Goal: Answer question/provide support: Share knowledge or assist other users

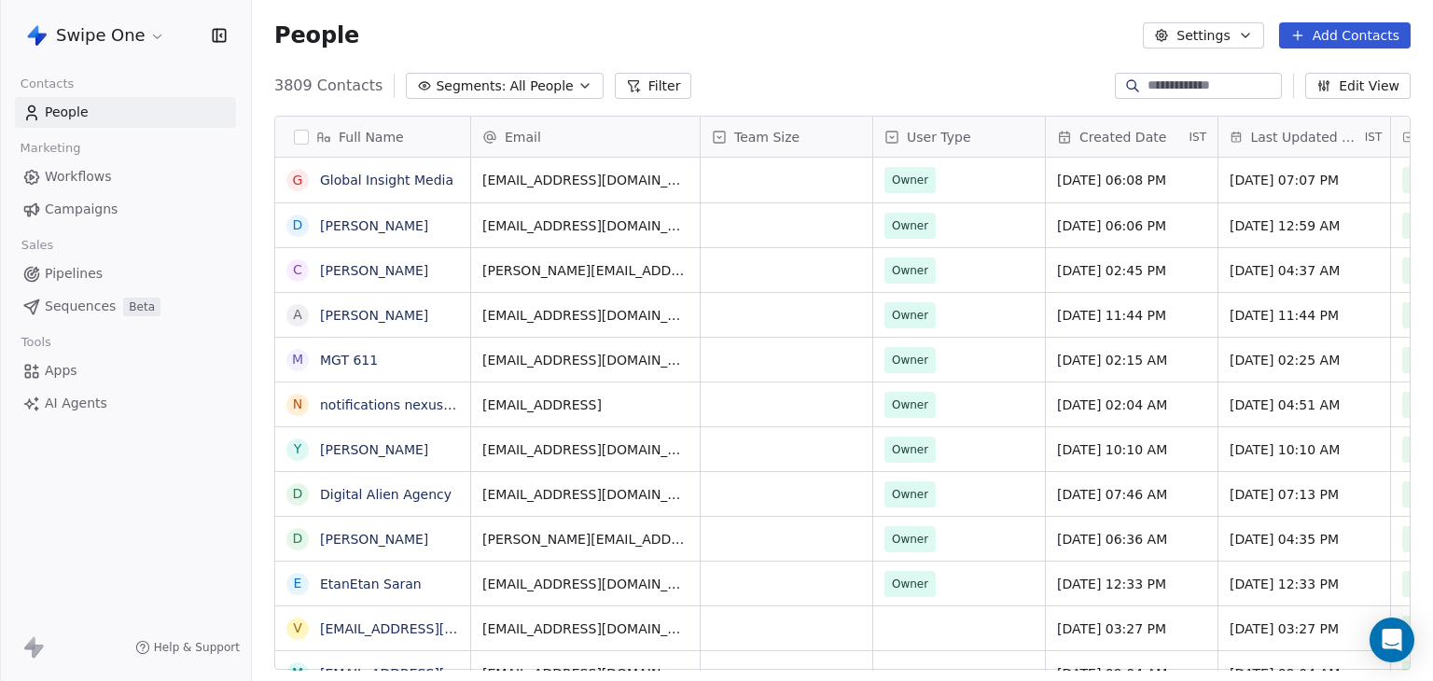
scroll to position [584, 1166]
click at [119, 34] on html "Swipe One Contacts People Marketing Workflows Campaigns Sales Pipelines Sequenc…" at bounding box center [716, 340] width 1433 height 681
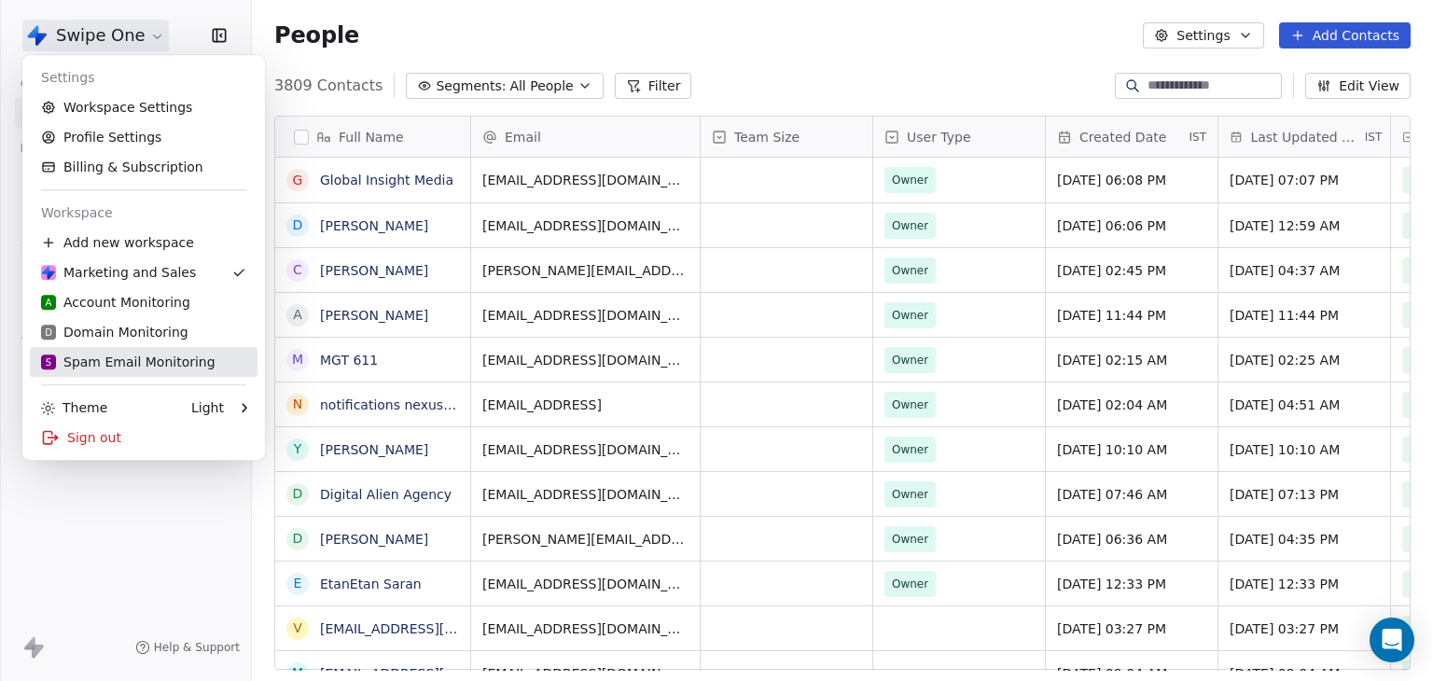
click at [99, 358] on div "S Spam Email Monitoring" at bounding box center [128, 362] width 174 height 19
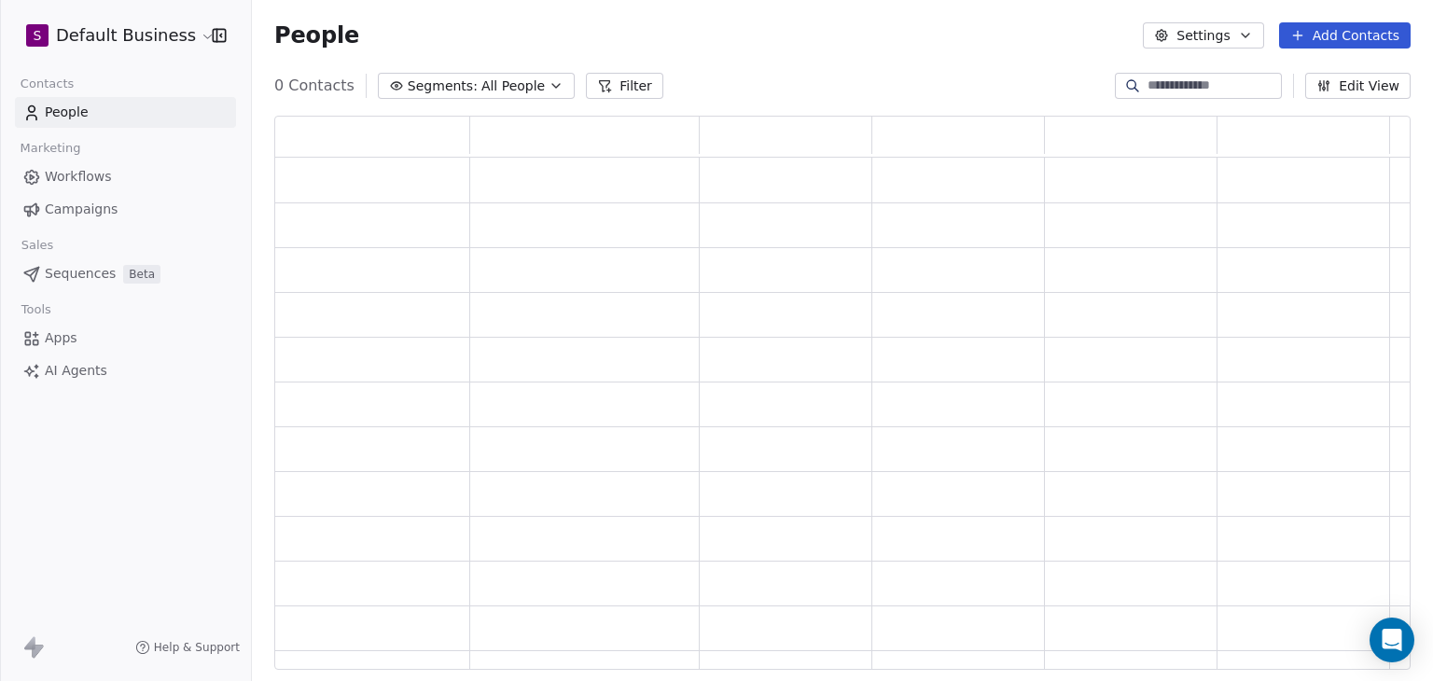
scroll to position [539, 1121]
click at [598, 85] on button "Filter" at bounding box center [624, 86] width 77 height 26
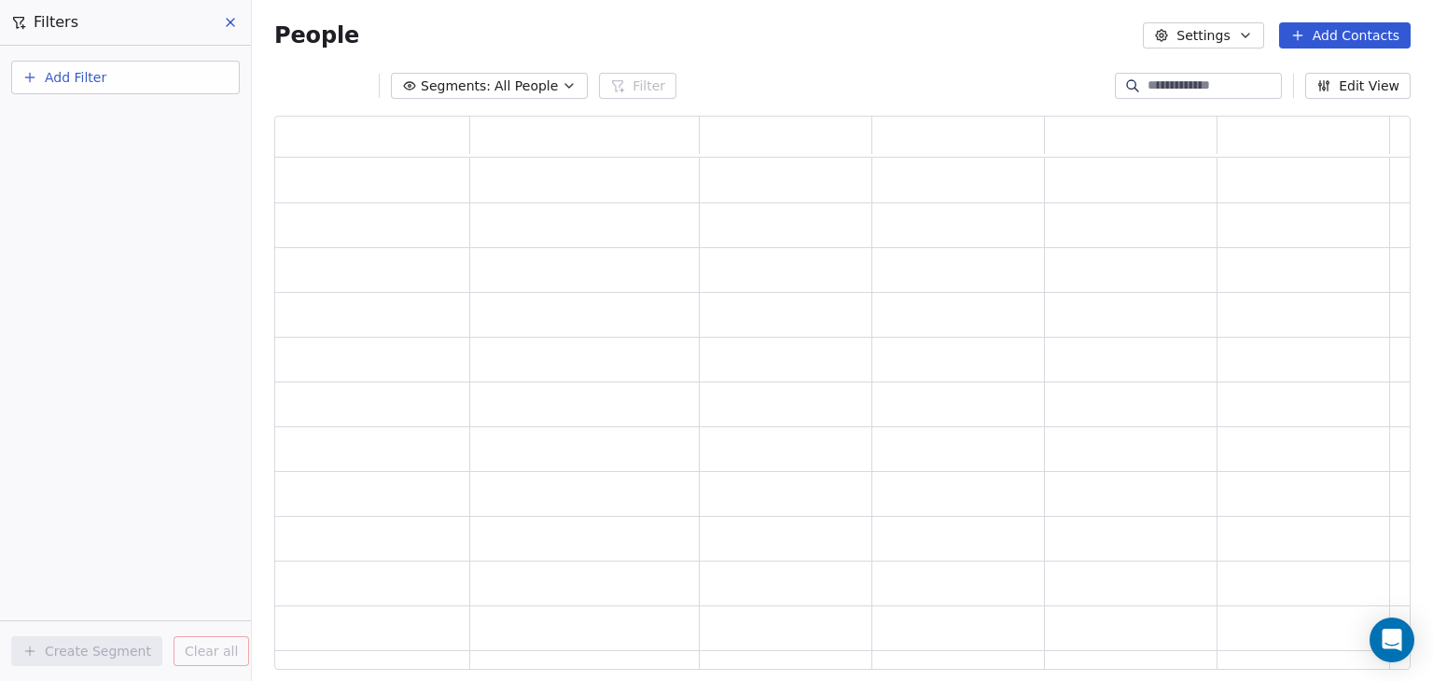
click at [129, 76] on button "Add Filter" at bounding box center [125, 78] width 229 height 34
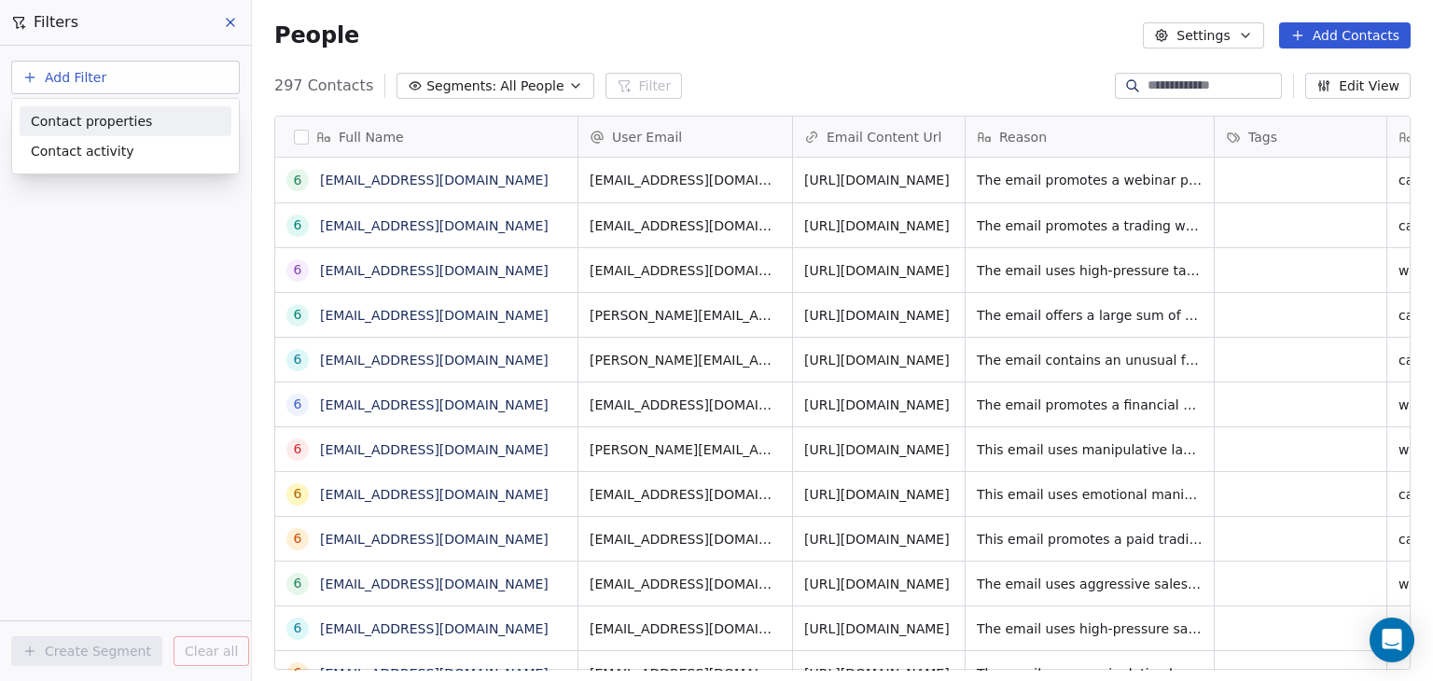
scroll to position [584, 1166]
click at [108, 119] on span "Contact properties" at bounding box center [91, 121] width 121 height 20
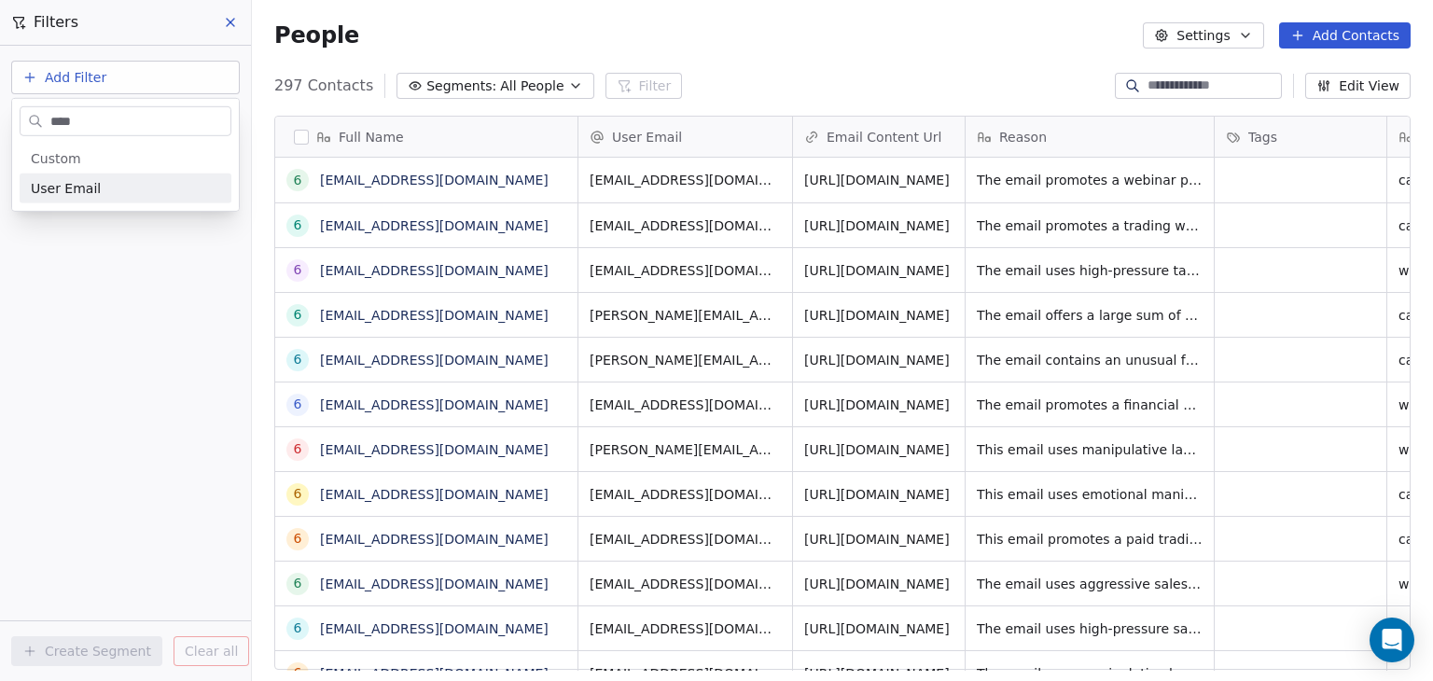
type input "****"
click at [71, 193] on span "User Email" at bounding box center [66, 188] width 70 height 19
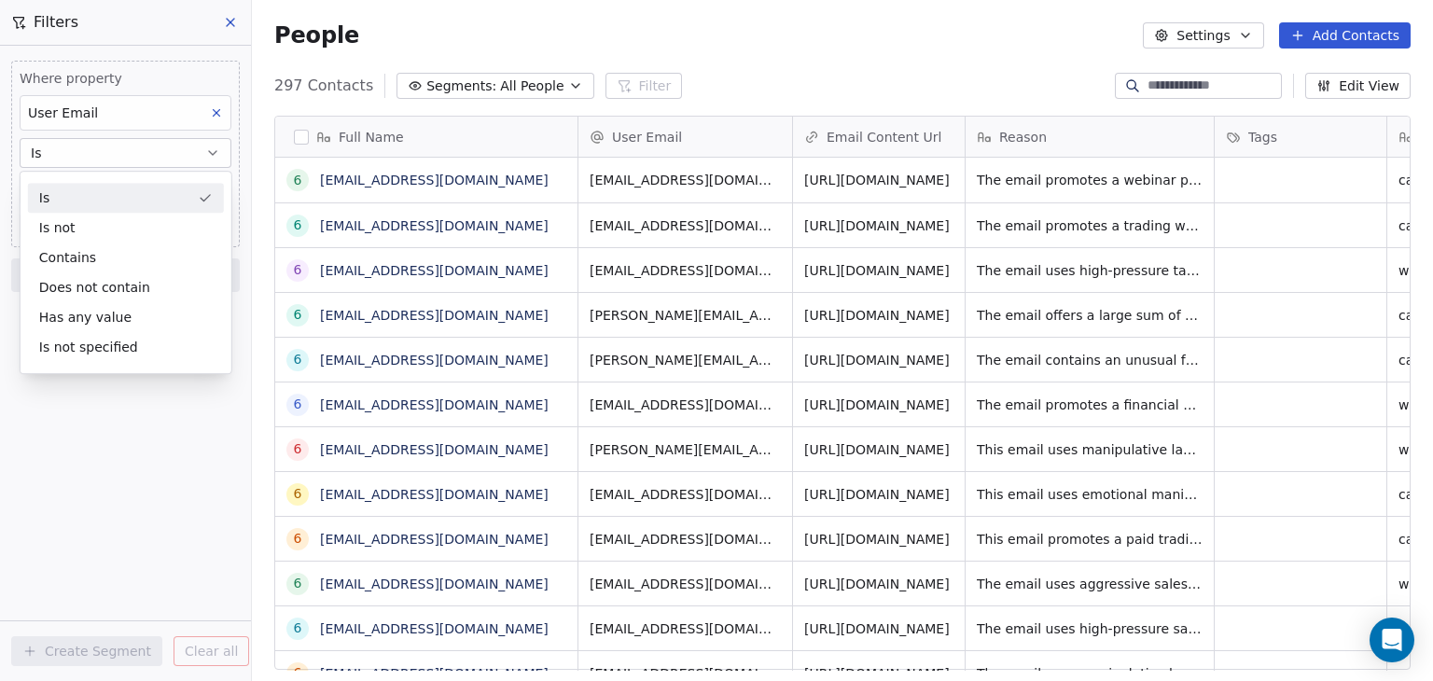
click at [71, 188] on div "Is" at bounding box center [126, 198] width 196 height 30
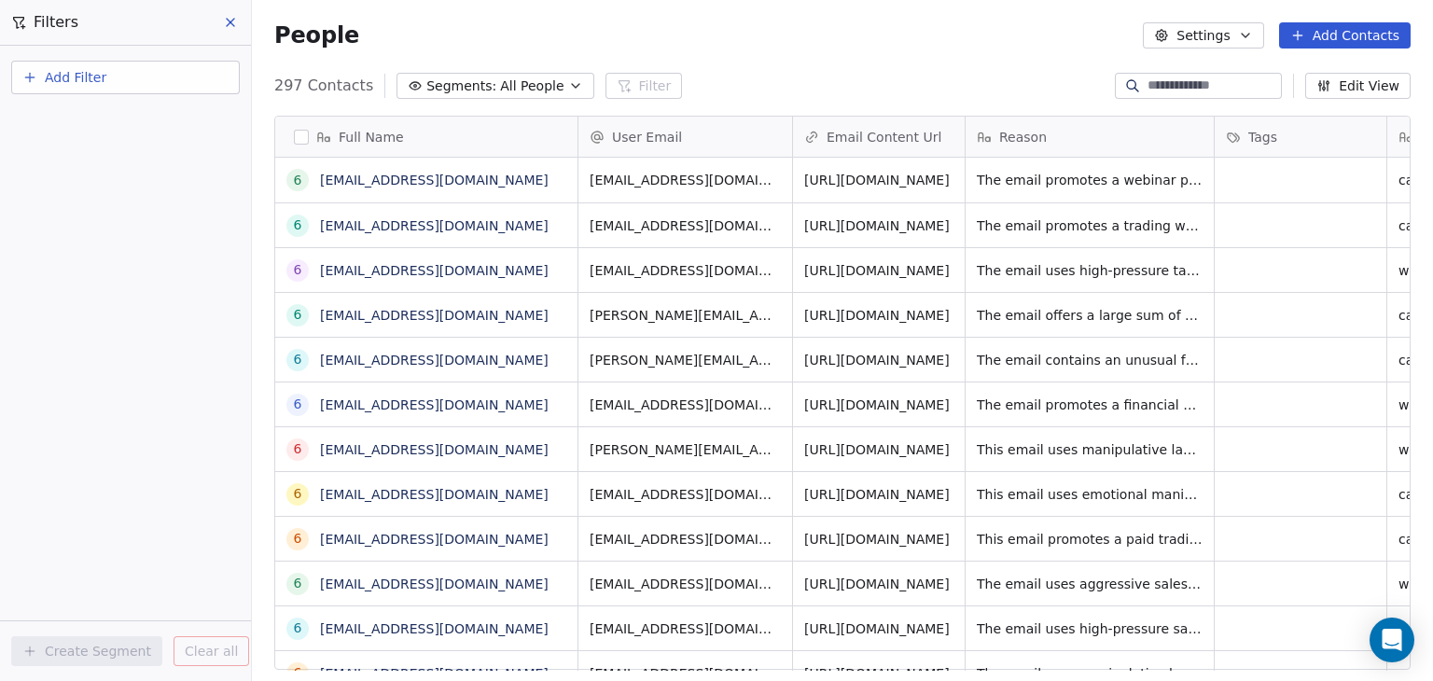
click at [79, 83] on span "Add Filter" at bounding box center [76, 78] width 62 height 20
click at [93, 117] on span "Contact properties" at bounding box center [91, 121] width 121 height 20
type input "****"
click at [84, 180] on span "User Email" at bounding box center [66, 188] width 70 height 19
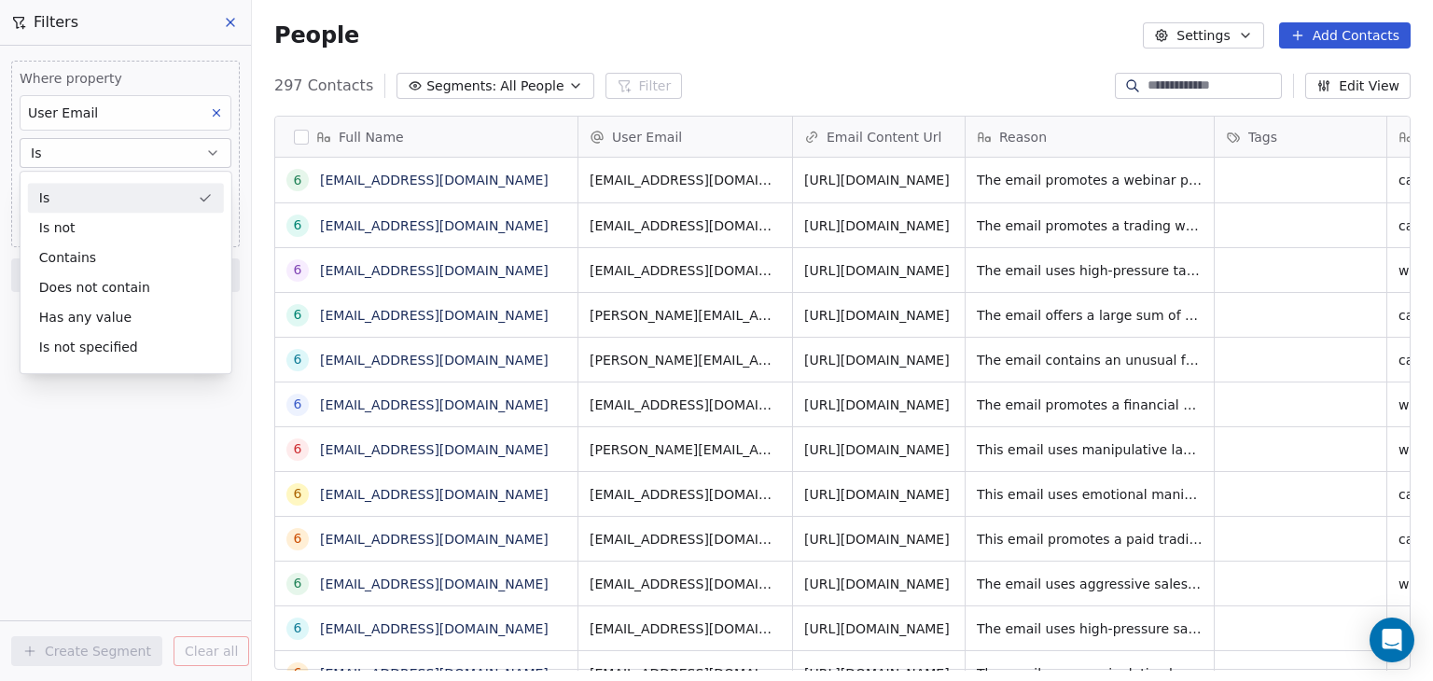
click at [107, 188] on div "Is" at bounding box center [126, 198] width 196 height 30
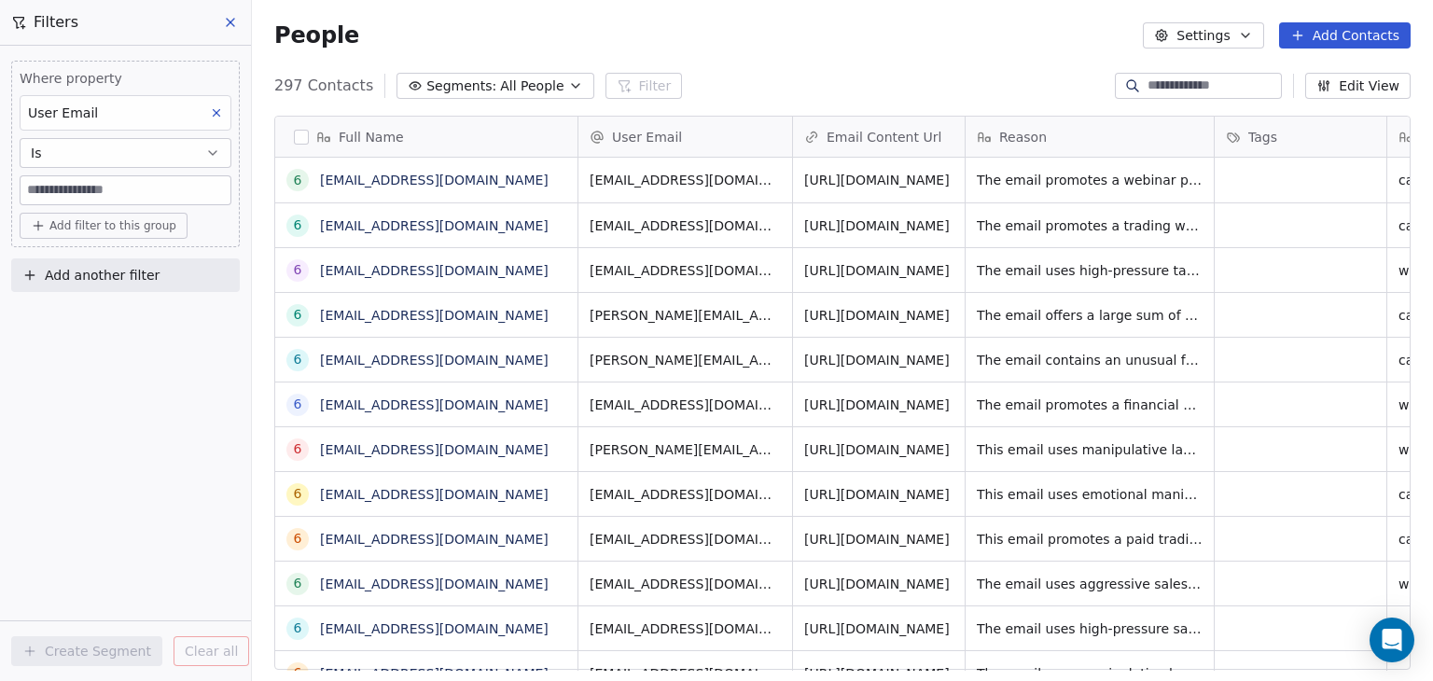
click at [107, 188] on input at bounding box center [126, 190] width 210 height 28
paste input "**********"
type input "**********"
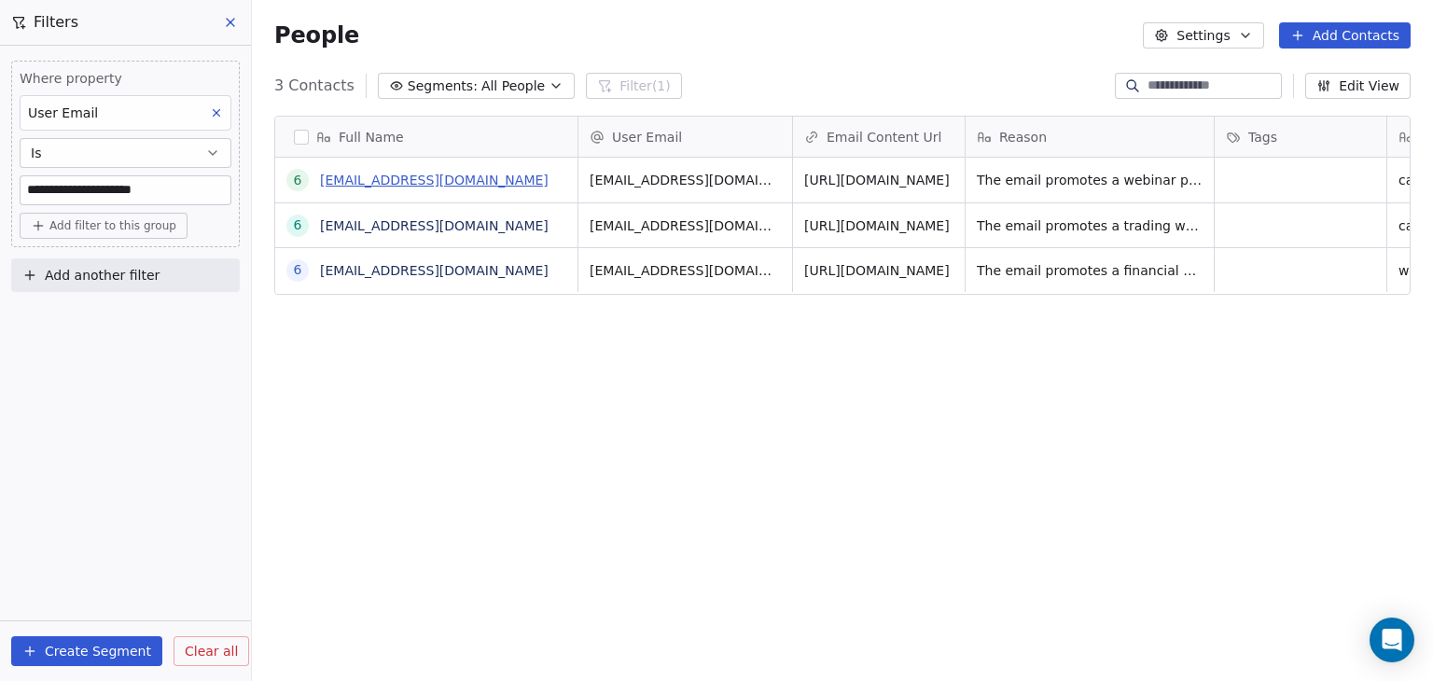
click at [340, 185] on link "[EMAIL_ADDRESS][DOMAIN_NAME]" at bounding box center [434, 180] width 229 height 15
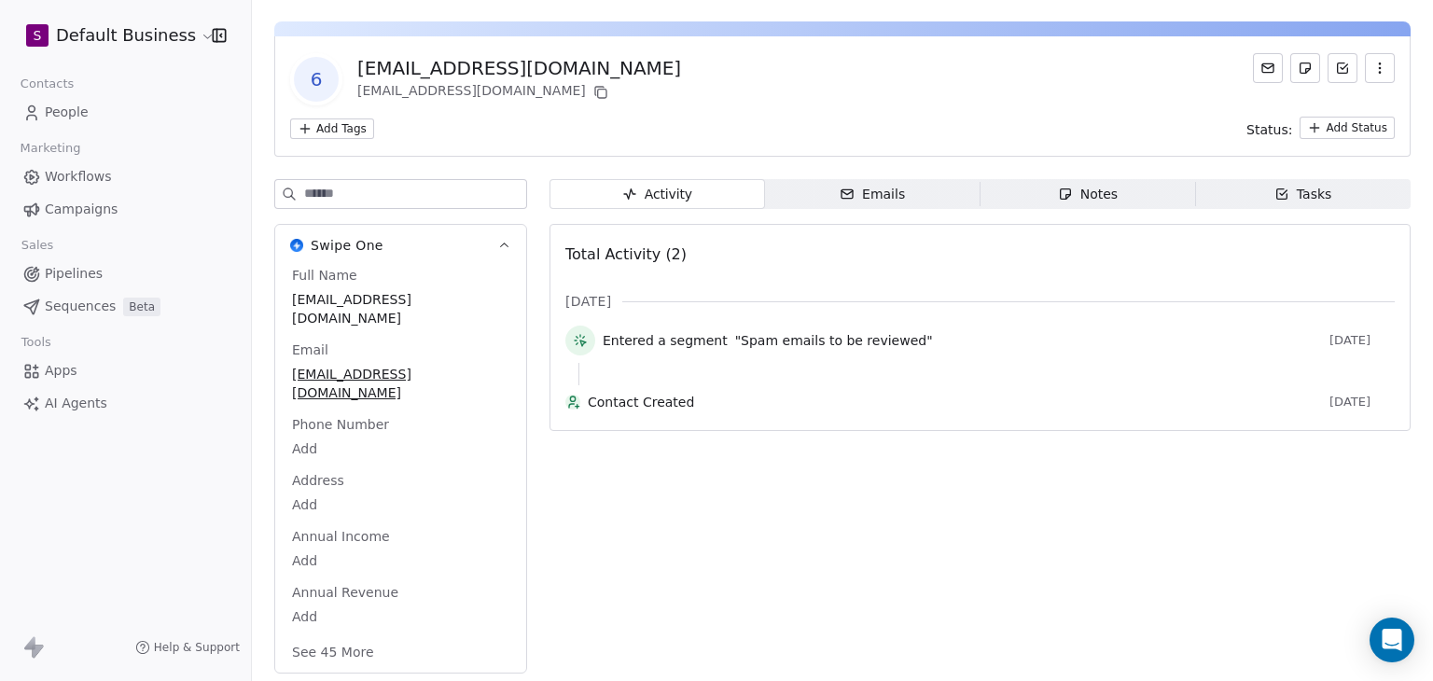
scroll to position [53, 0]
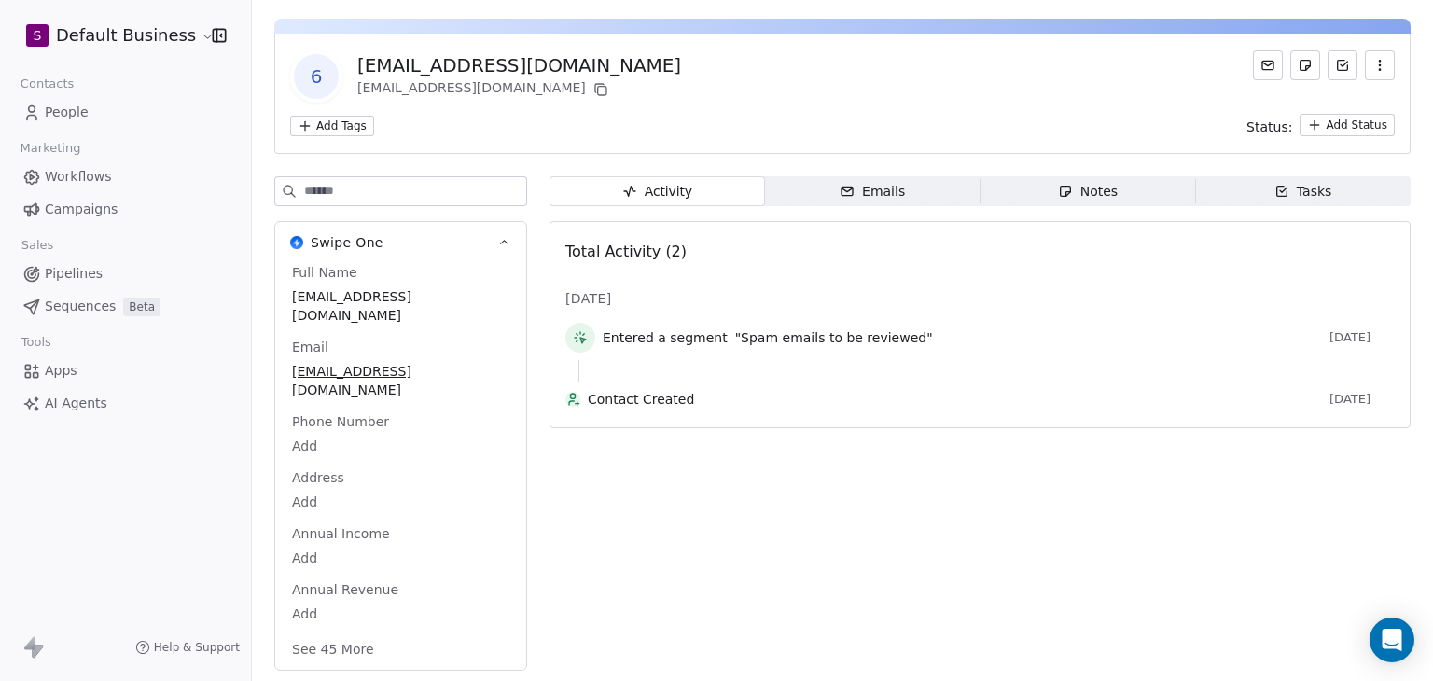
click at [322, 646] on button "See 45 More" at bounding box center [333, 649] width 104 height 34
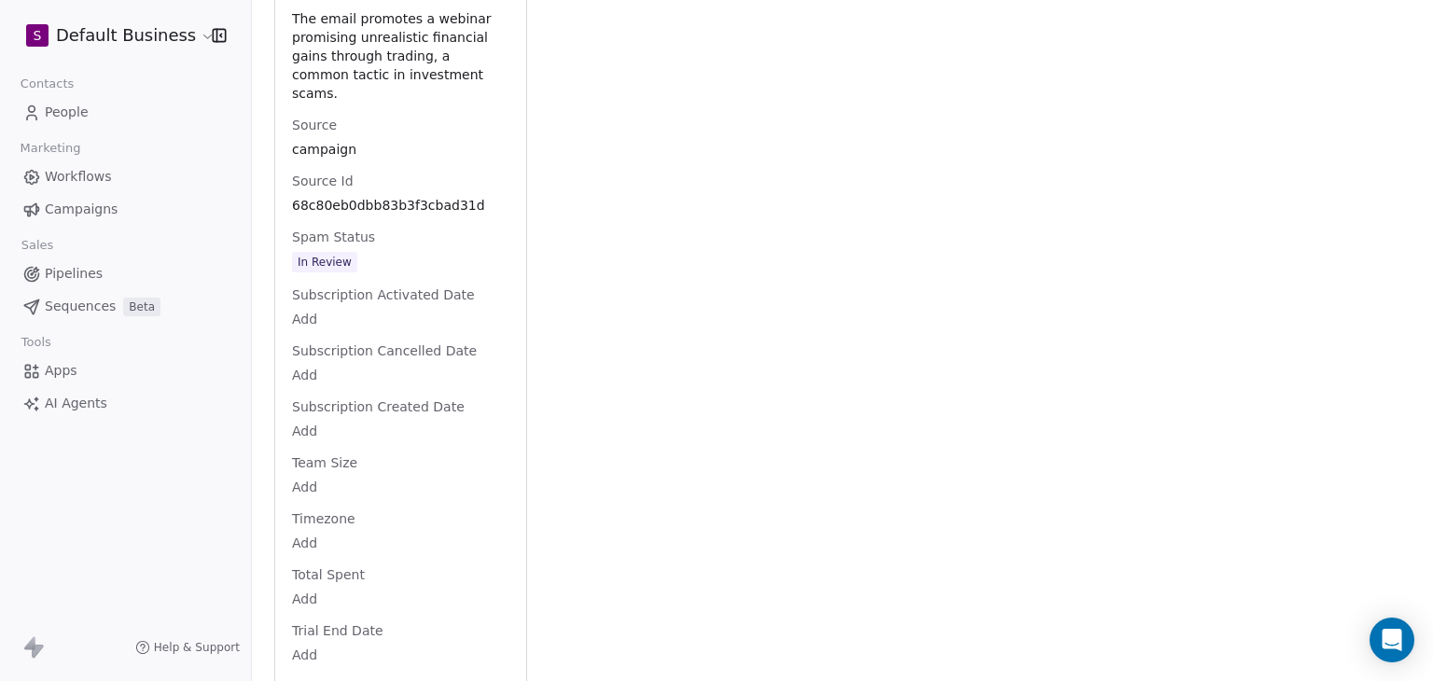
scroll to position [2251, 0]
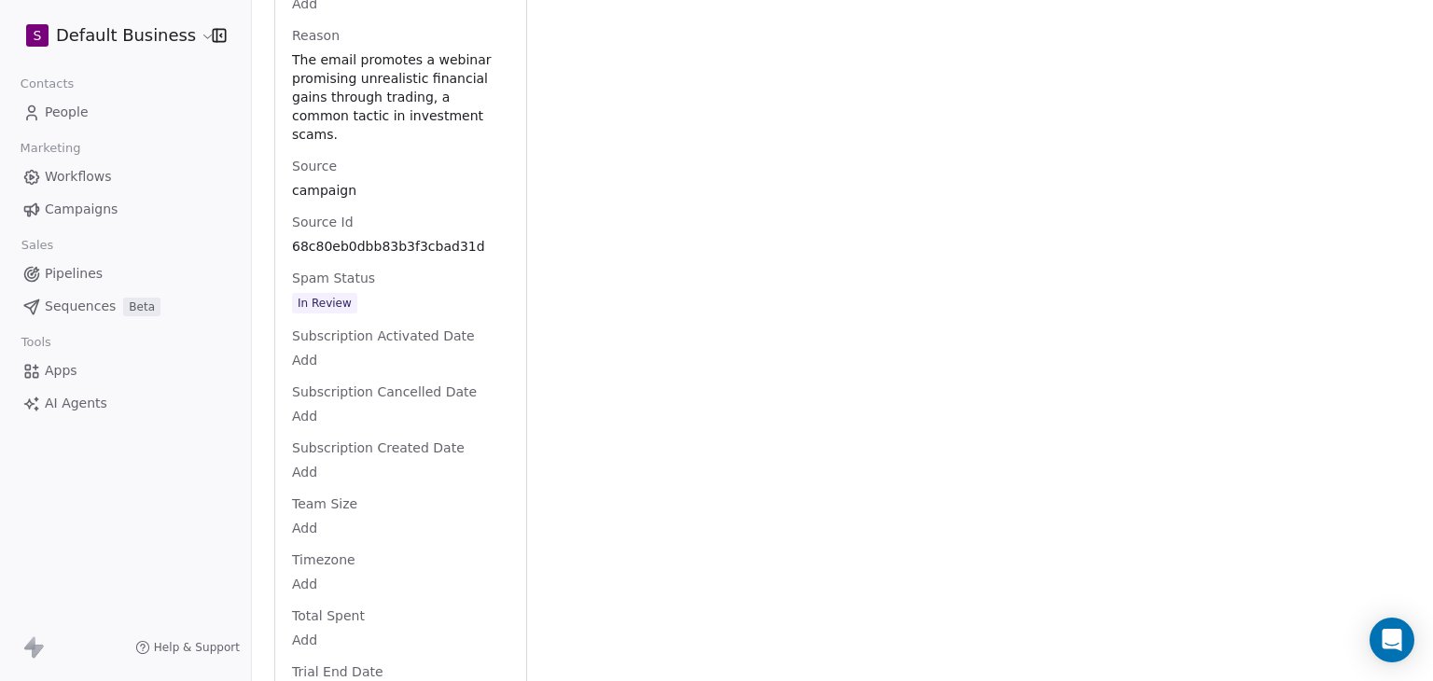
click at [340, 305] on div "Spam Status In Review" at bounding box center [400, 292] width 225 height 47
click at [403, 314] on span "In Review" at bounding box center [400, 304] width 215 height 21
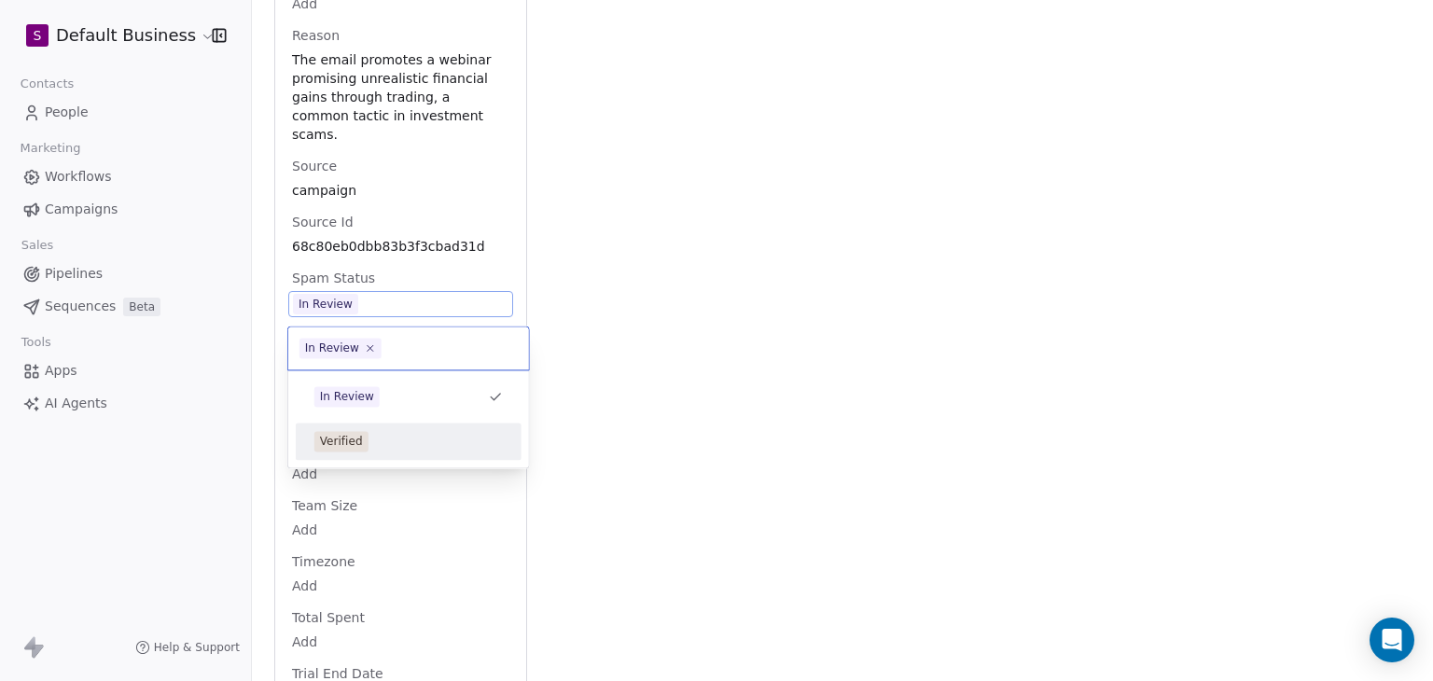
click at [366, 440] on div "Verified" at bounding box center [408, 441] width 188 height 21
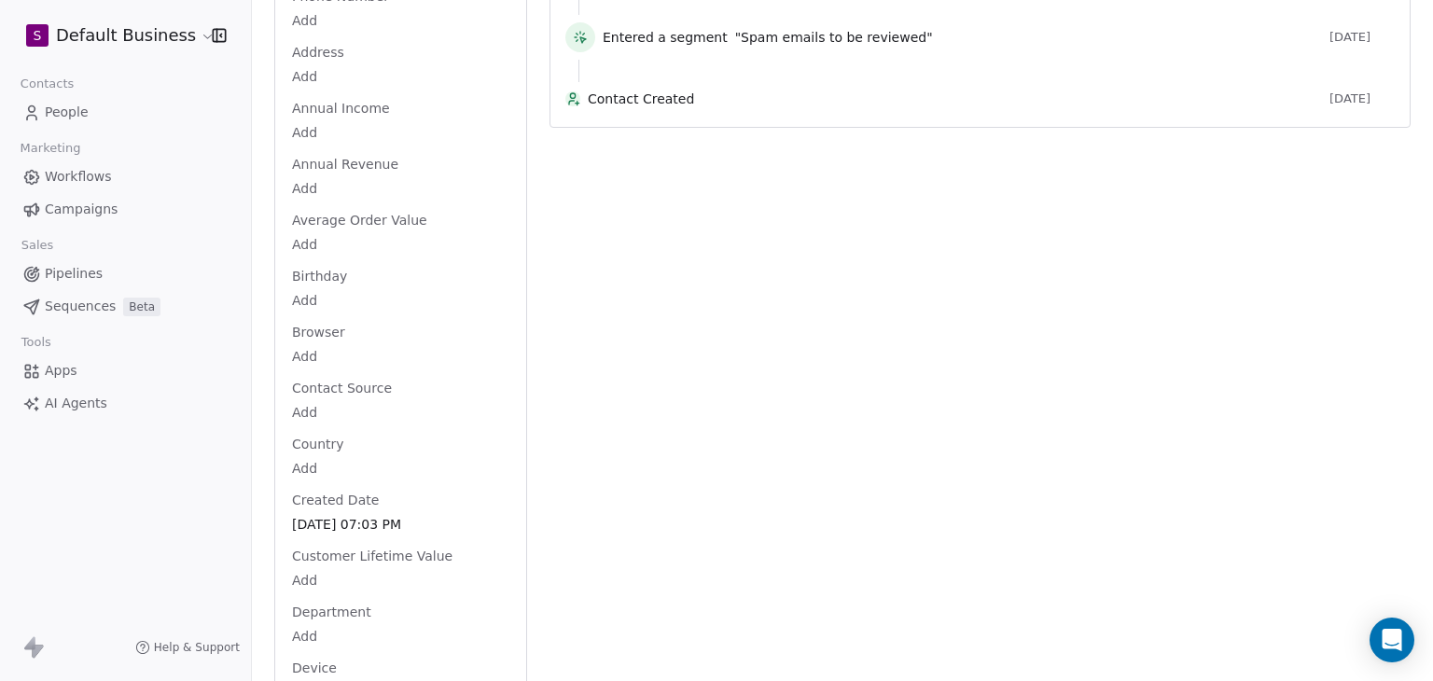
scroll to position [0, 0]
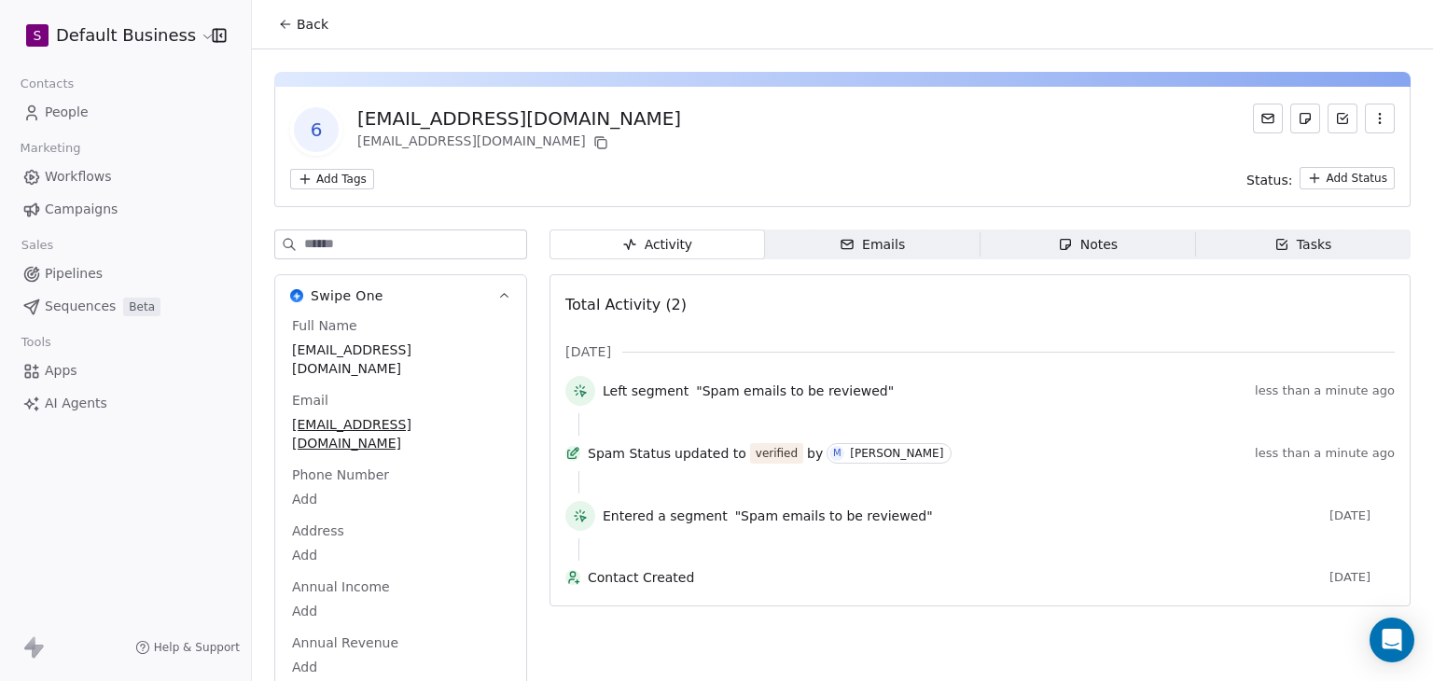
click at [307, 31] on span "Back" at bounding box center [313, 24] width 32 height 19
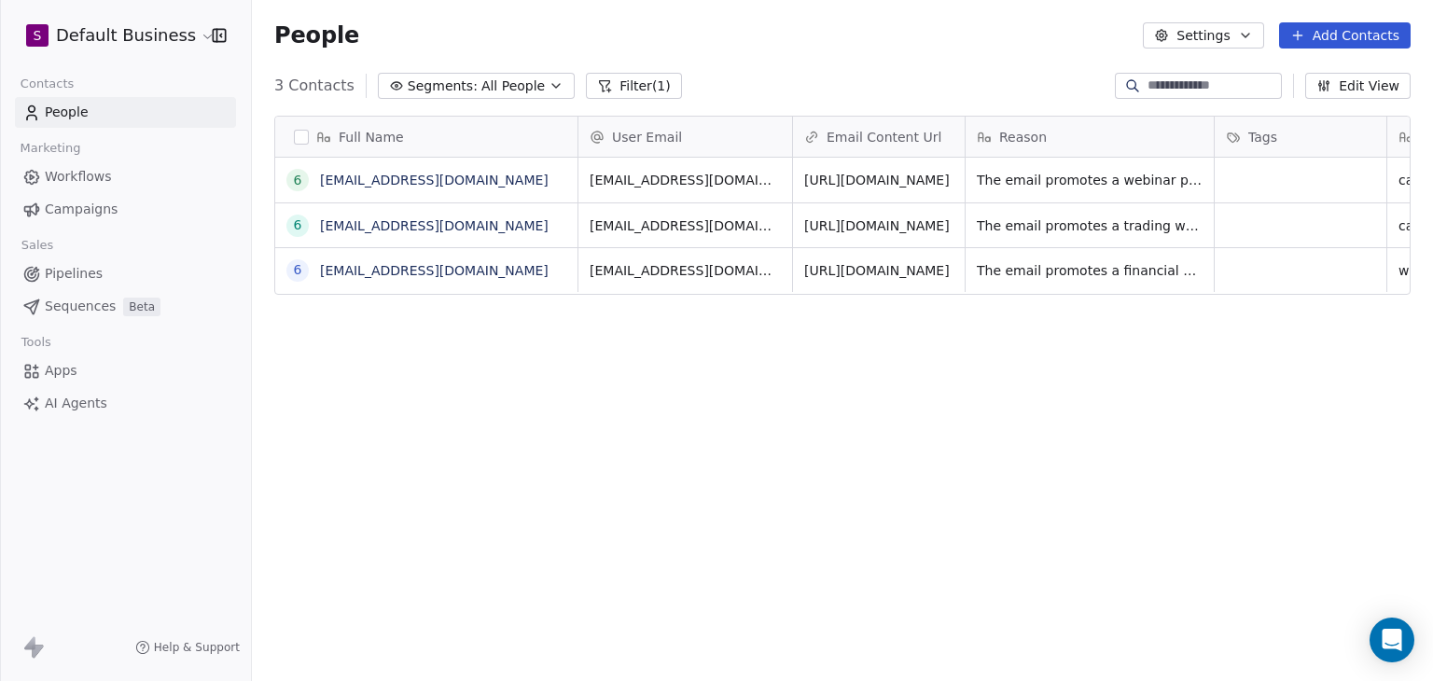
scroll to position [584, 1166]
click at [459, 225] on link "[EMAIL_ADDRESS][DOMAIN_NAME]" at bounding box center [434, 225] width 229 height 15
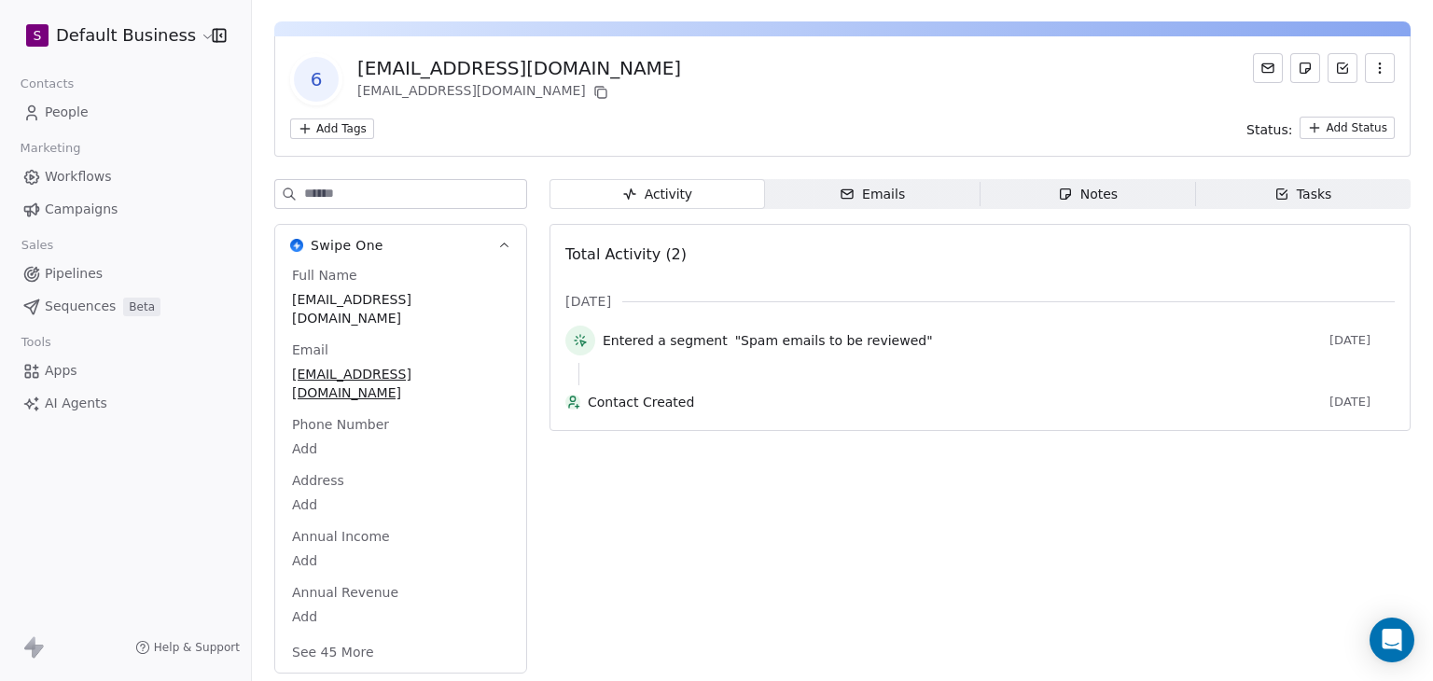
scroll to position [53, 0]
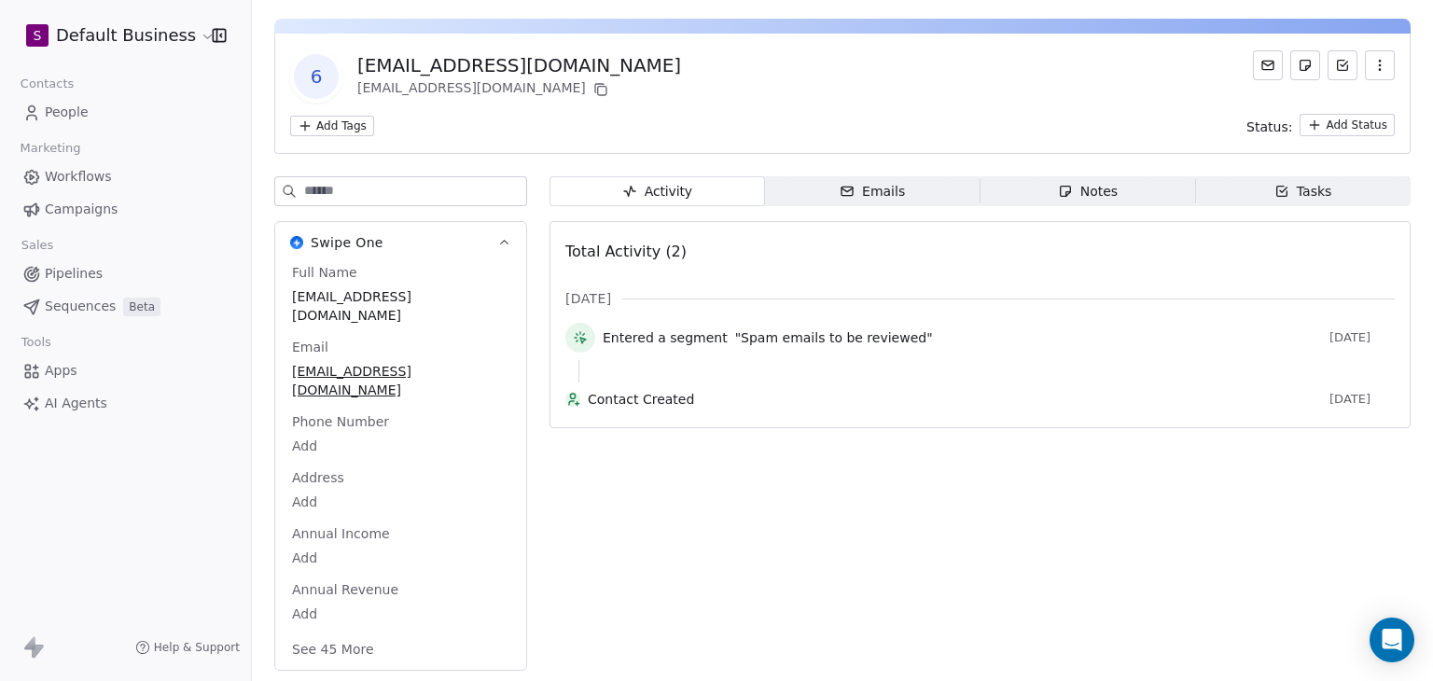
click at [347, 648] on button "See 45 More" at bounding box center [333, 649] width 104 height 34
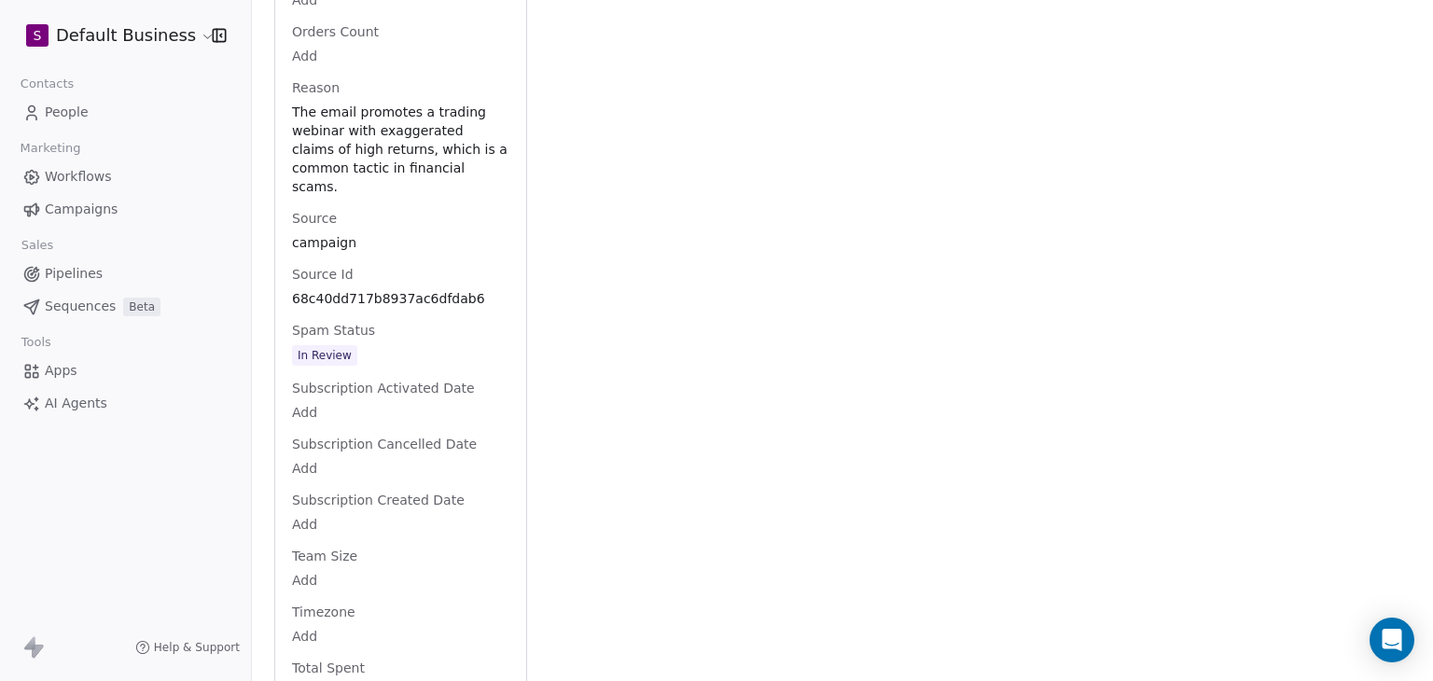
scroll to position [2251, 0]
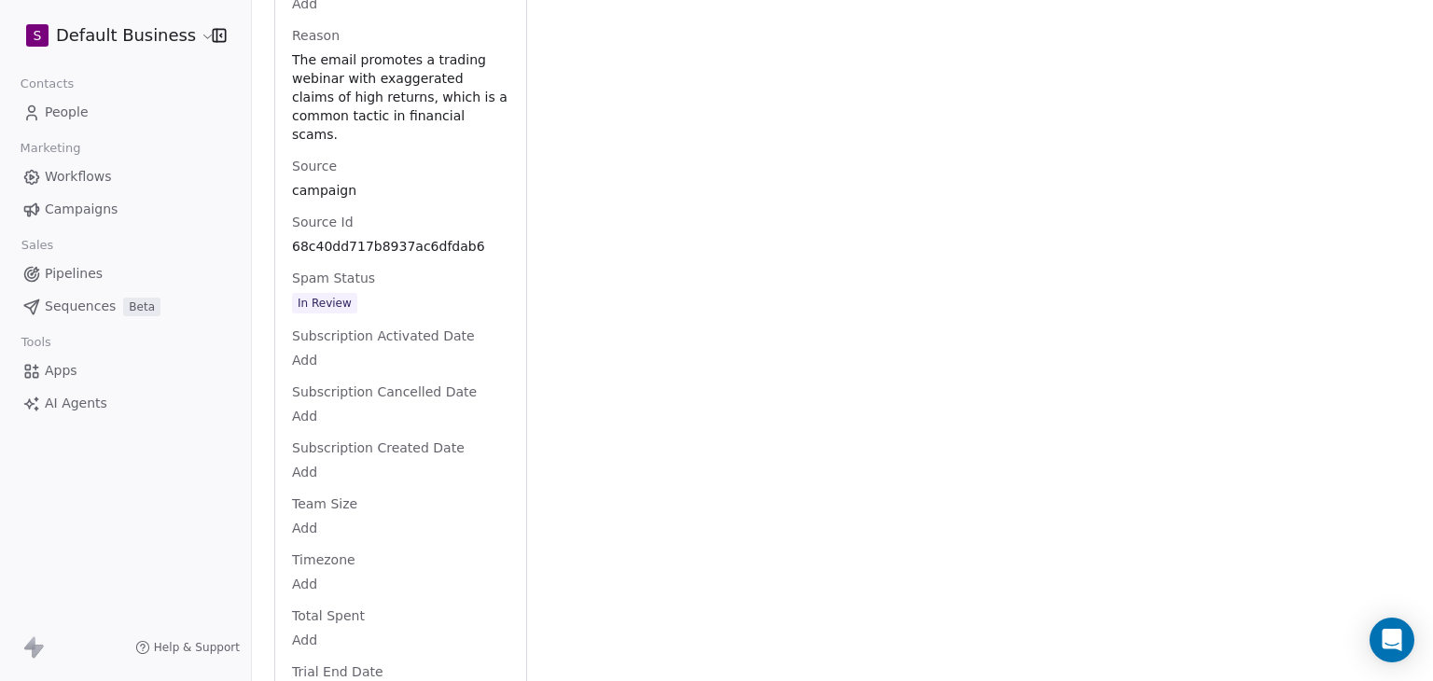
click at [377, 314] on span "In Review" at bounding box center [400, 304] width 215 height 21
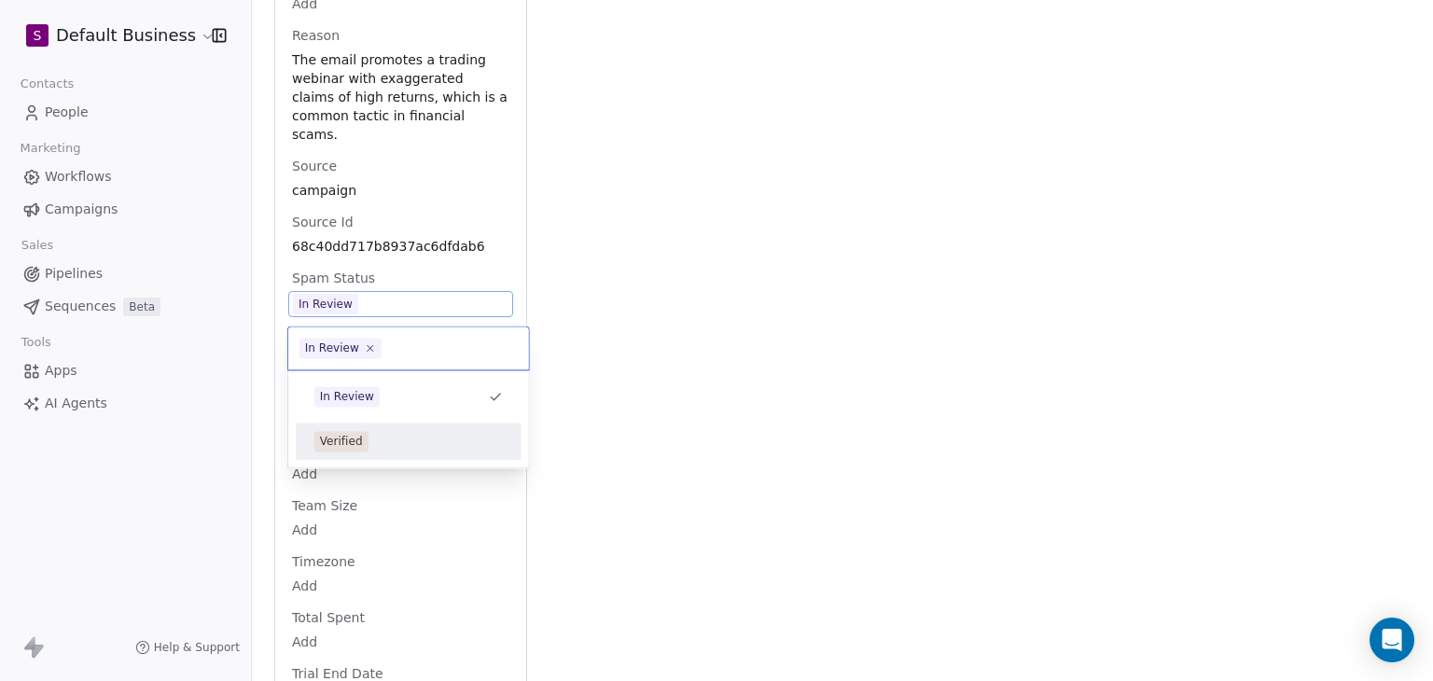
click at [380, 434] on div "Verified" at bounding box center [408, 441] width 188 height 21
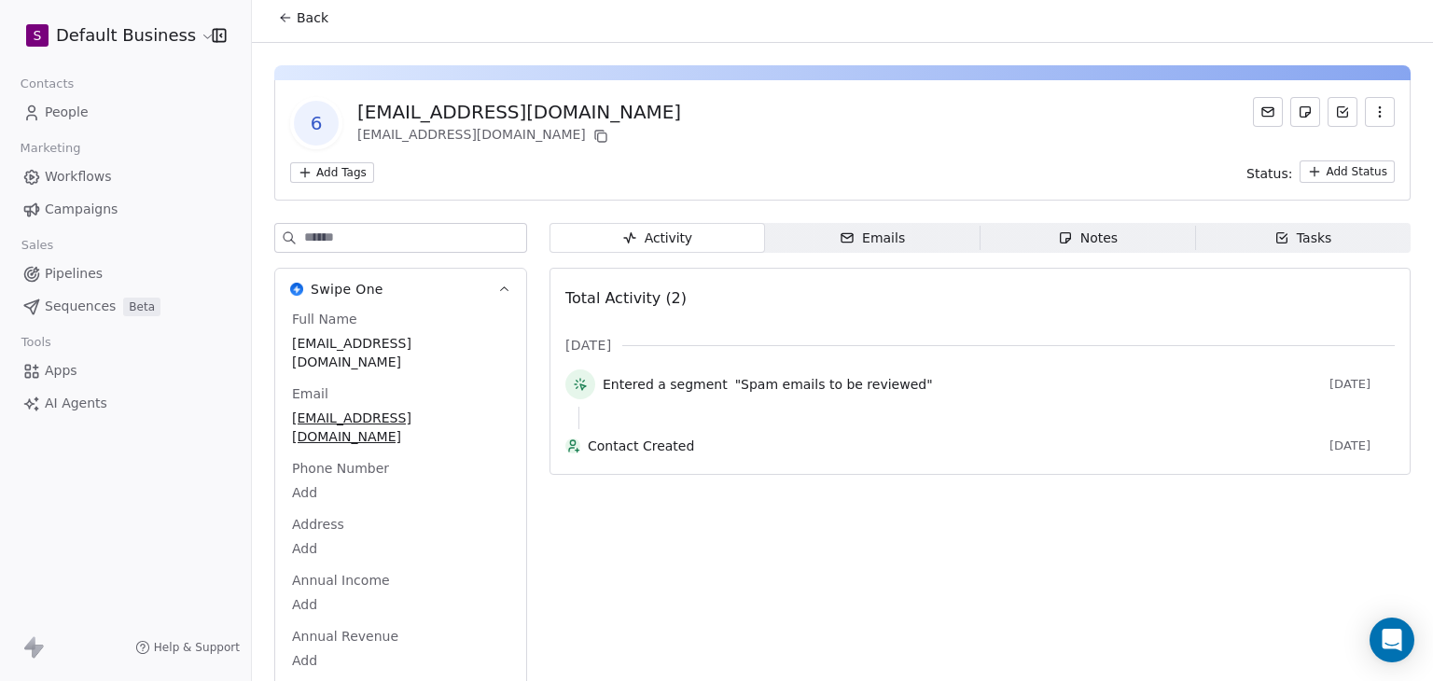
scroll to position [0, 0]
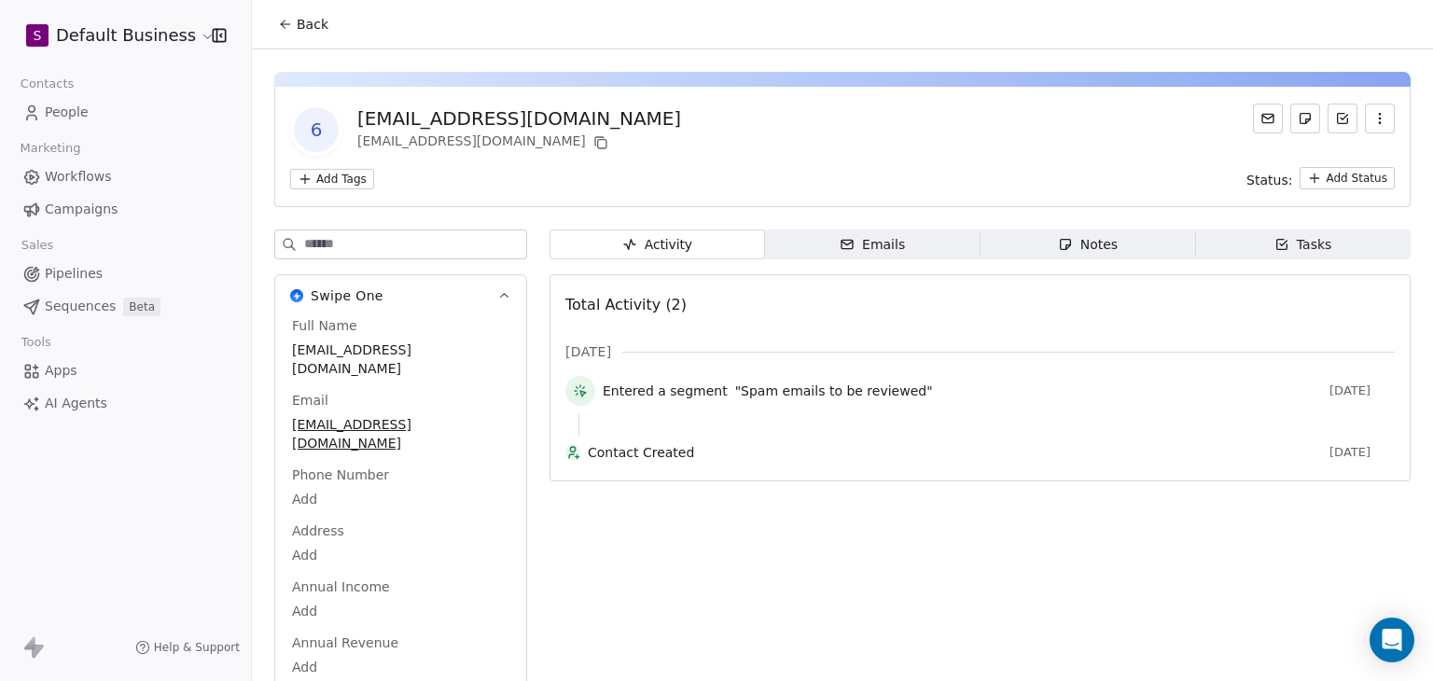
click at [826, 240] on span "Emails Emails" at bounding box center [872, 244] width 215 height 30
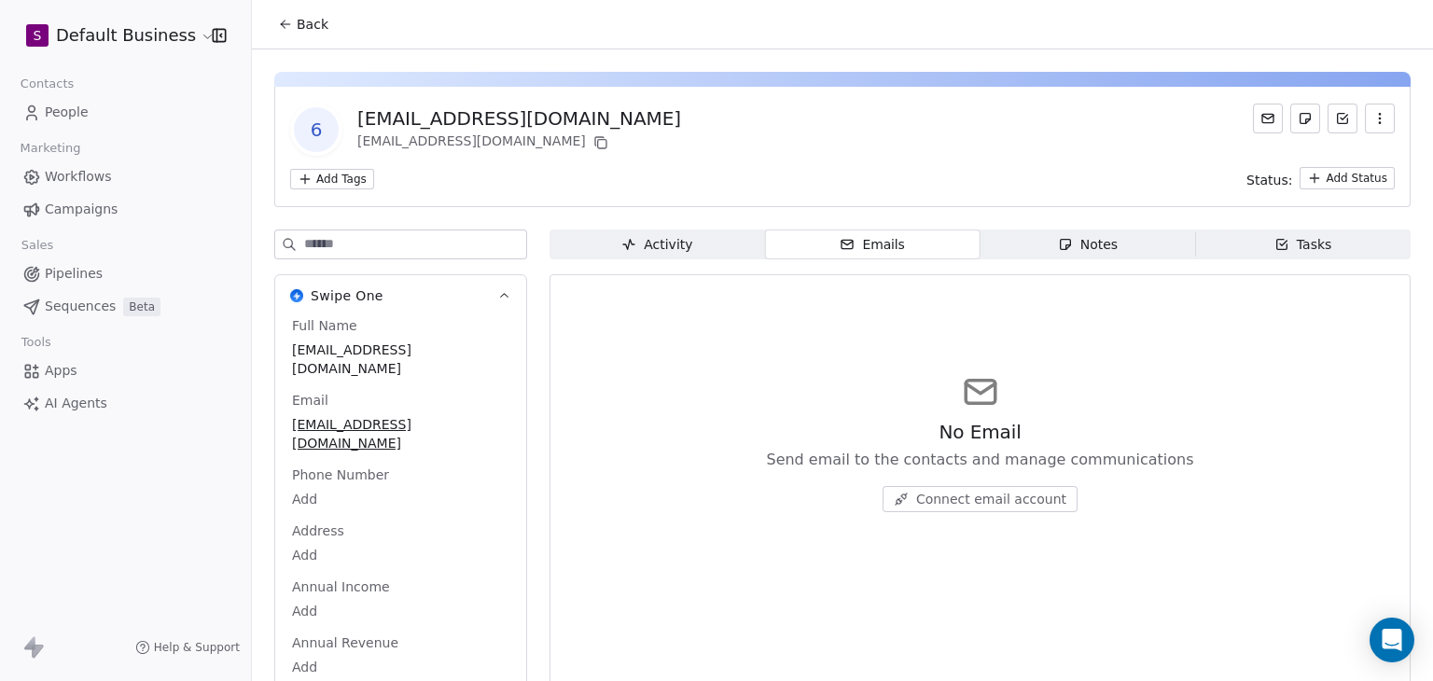
click at [698, 234] on span "Activity Activity" at bounding box center [656, 244] width 215 height 30
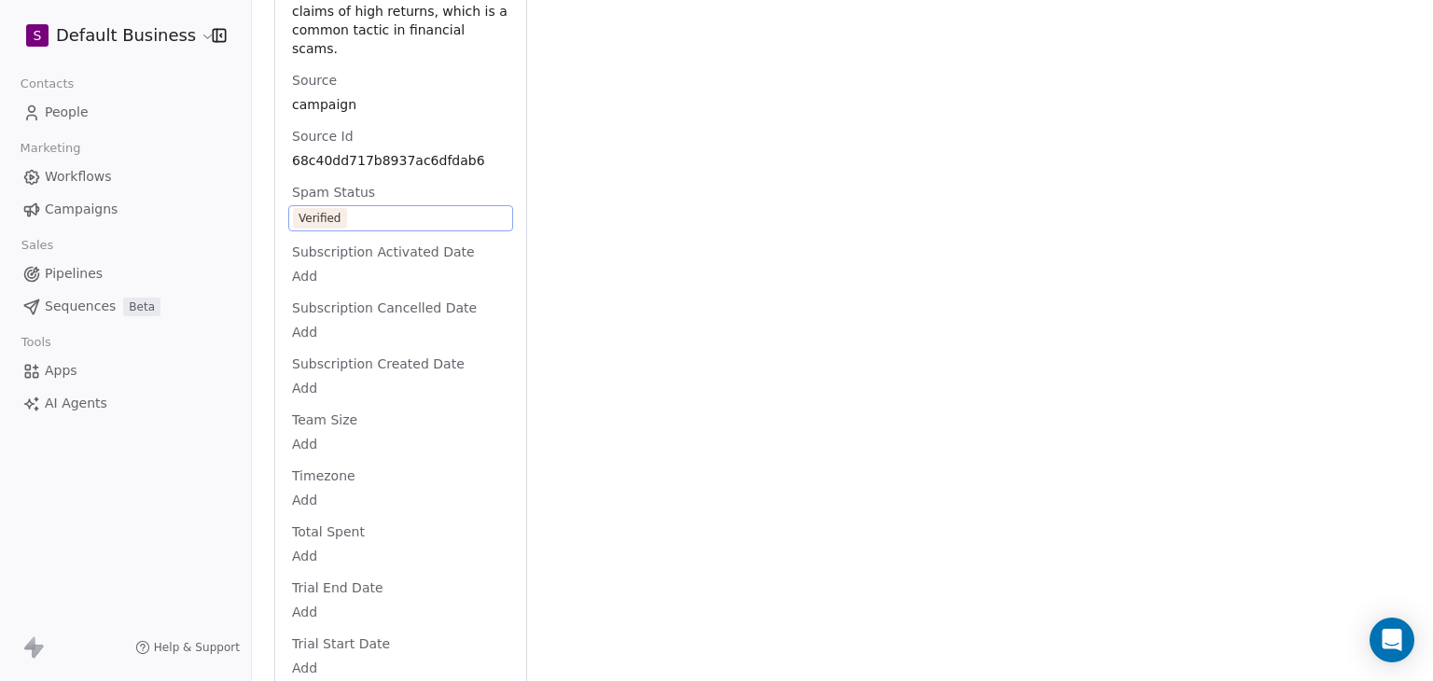
scroll to position [2206, 0]
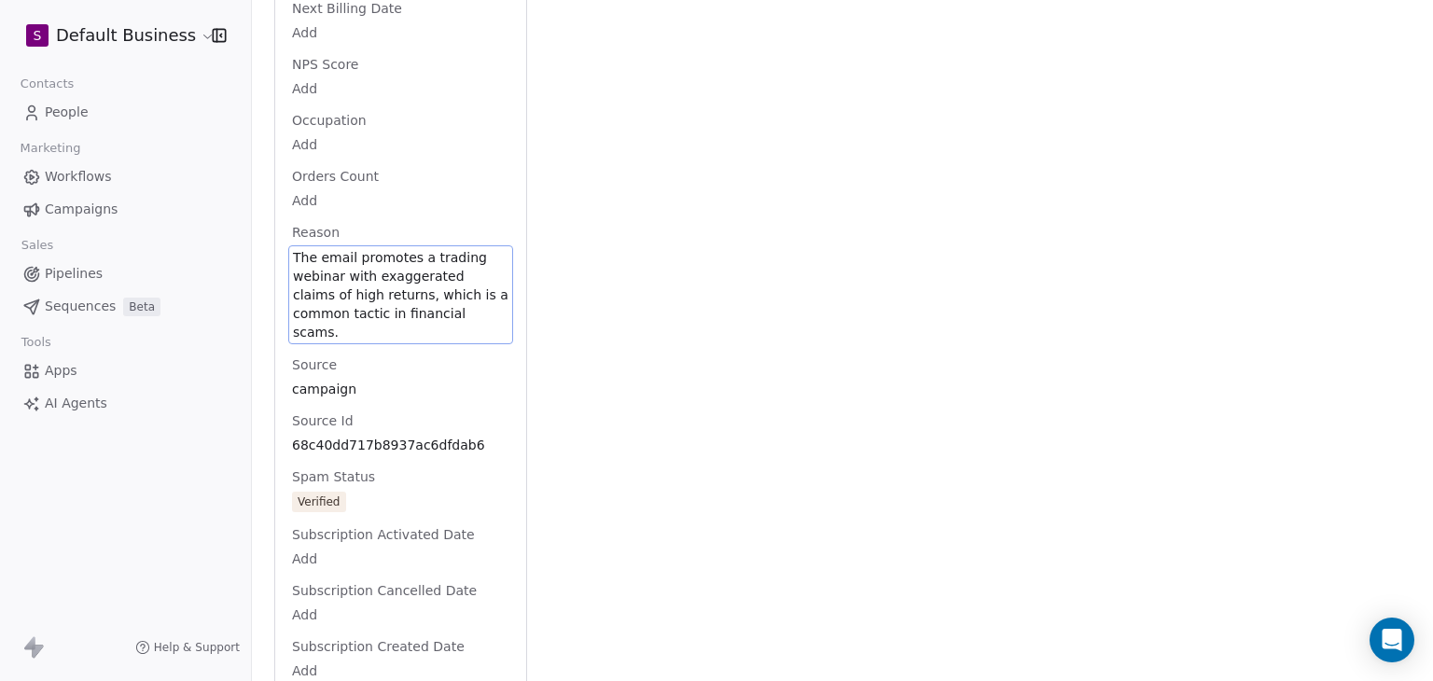
click at [452, 340] on span "The email promotes a trading webinar with exaggerated claims of high returns, w…" at bounding box center [400, 294] width 215 height 93
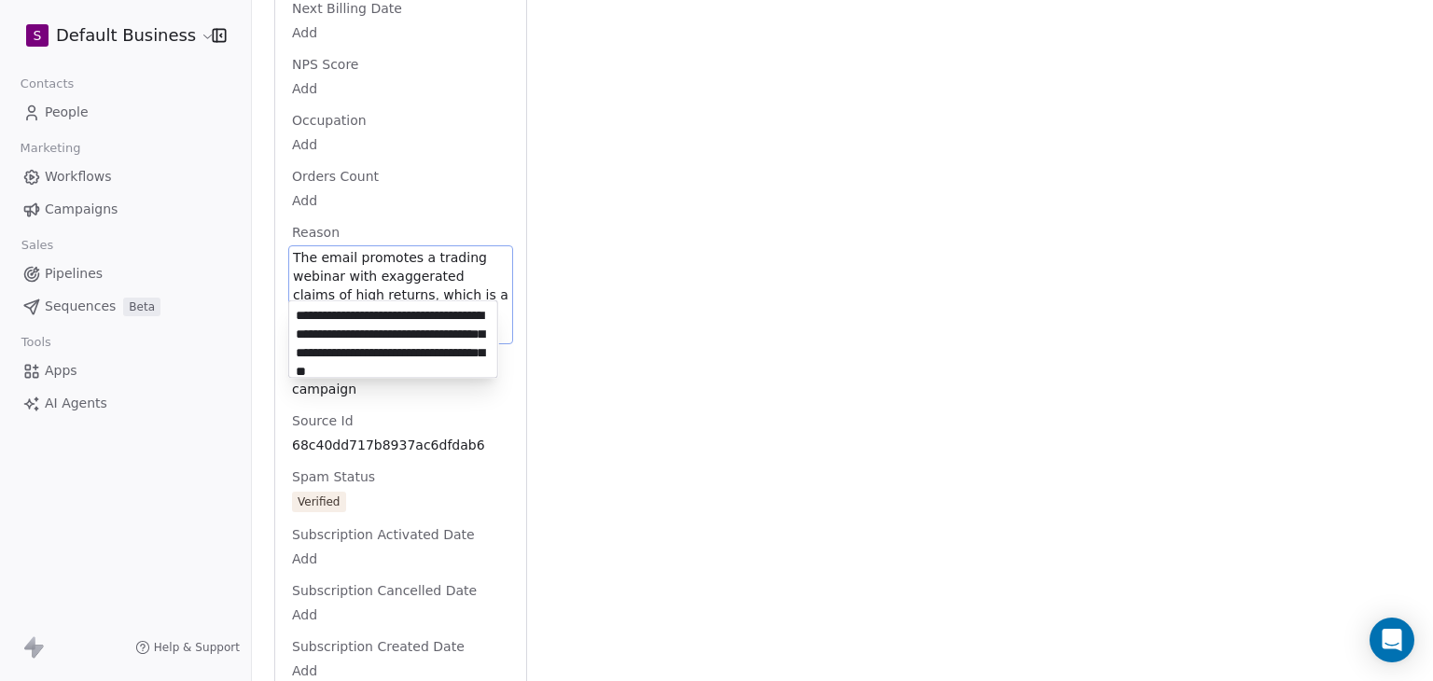
scroll to position [26, 0]
click at [917, 393] on html "S Default Business Contacts People Marketing Workflows Campaigns Sales Pipeline…" at bounding box center [716, 340] width 1433 height 681
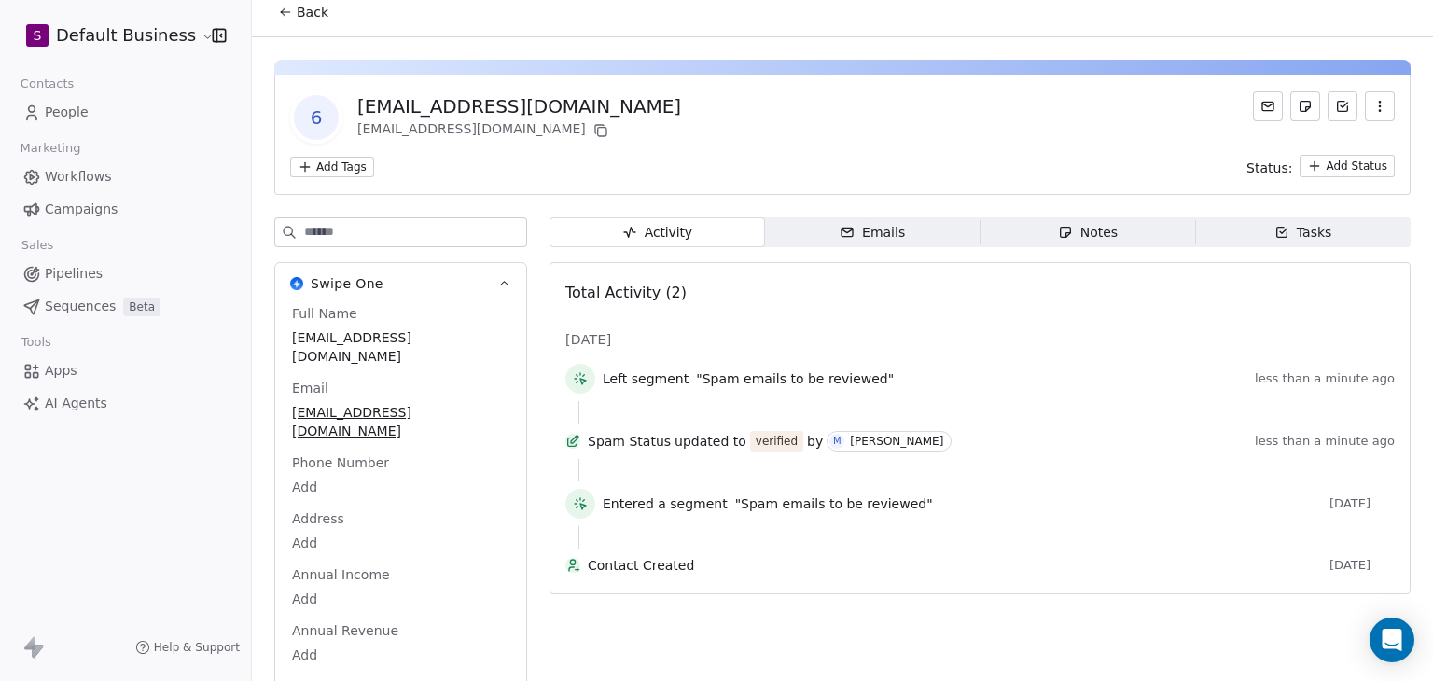
scroll to position [0, 0]
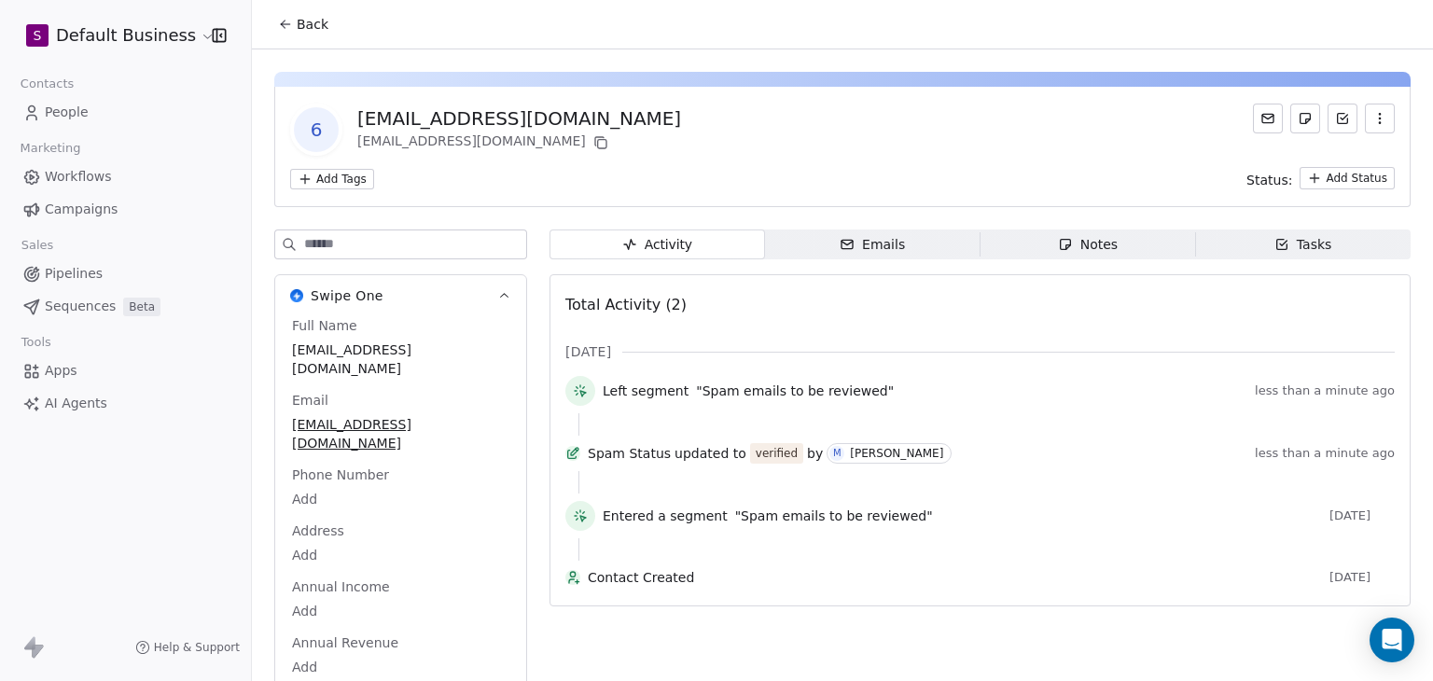
click at [276, 16] on button "Back" at bounding box center [303, 24] width 73 height 34
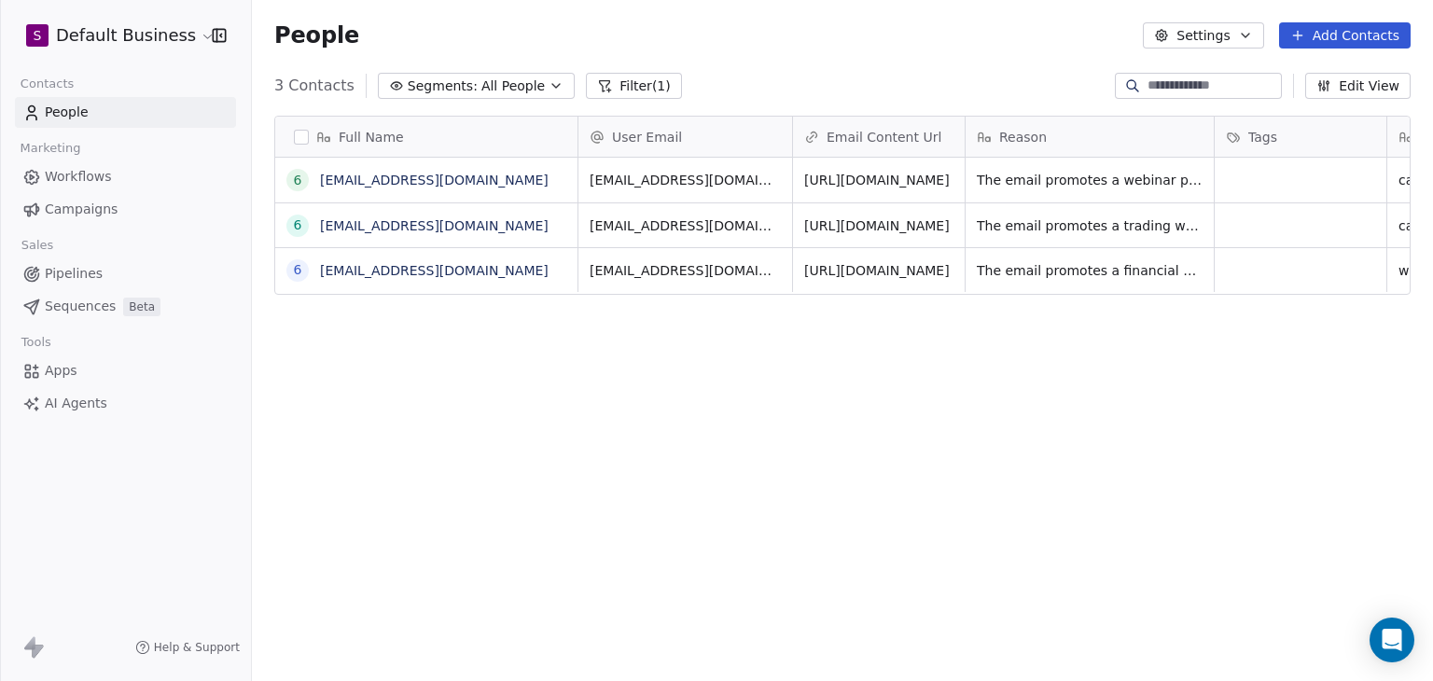
scroll to position [584, 1166]
click at [474, 270] on link "[EMAIL_ADDRESS][DOMAIN_NAME]" at bounding box center [434, 270] width 229 height 15
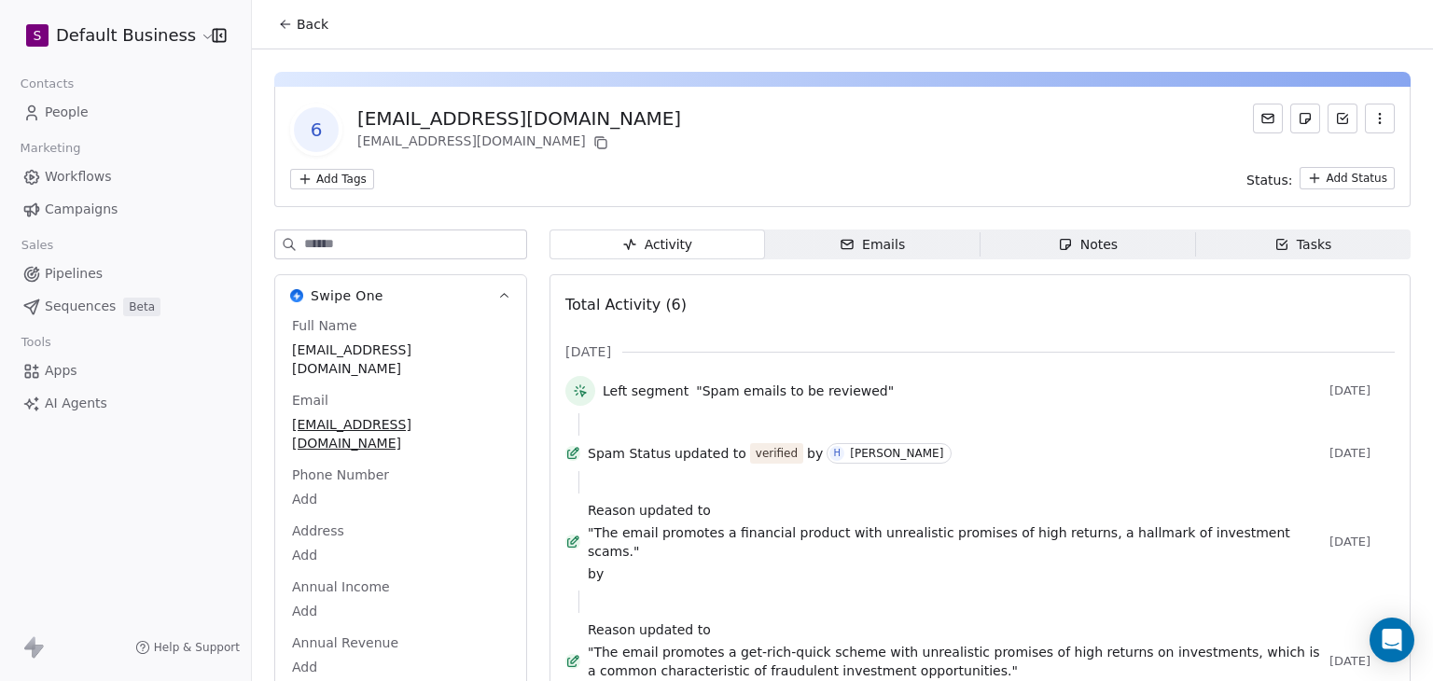
click at [312, 23] on span "Back" at bounding box center [313, 24] width 32 height 19
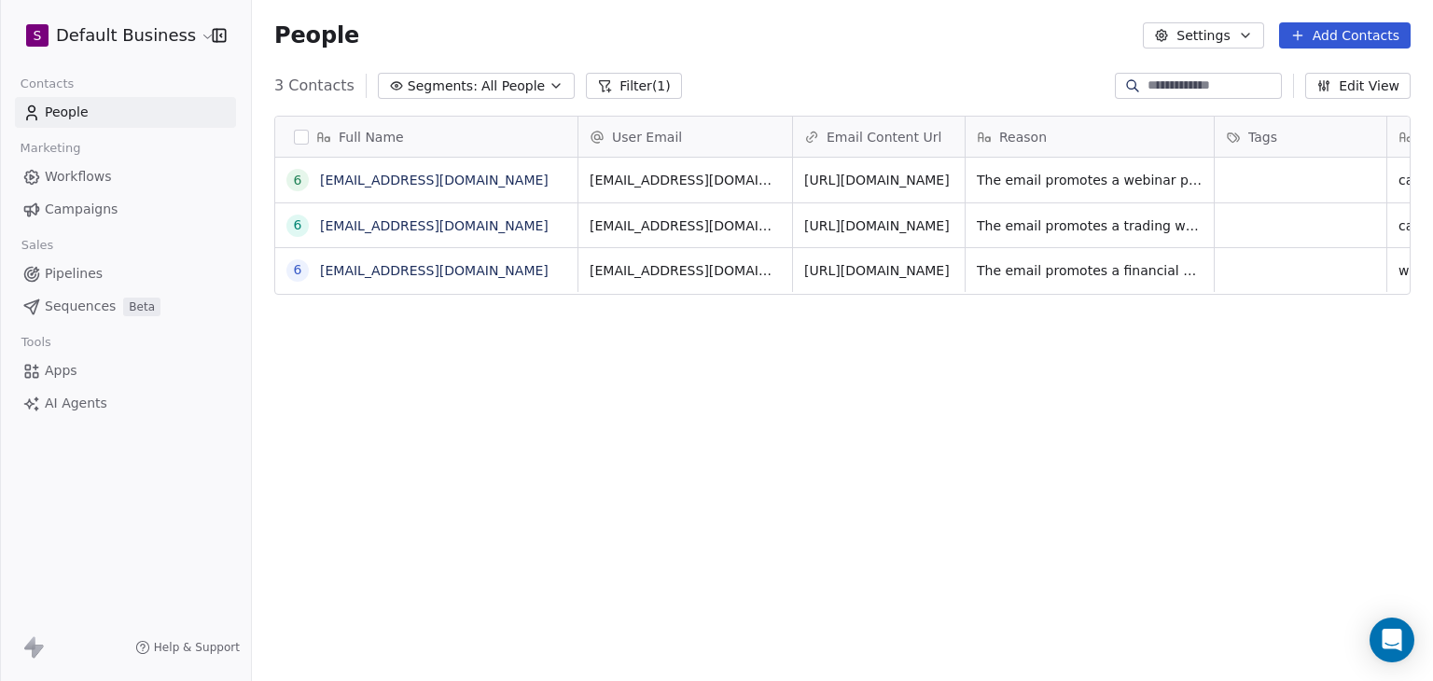
scroll to position [584, 1166]
click at [171, 39] on html "S Default Business Contacts People Marketing Workflows Campaigns Sales Pipeline…" at bounding box center [716, 340] width 1433 height 681
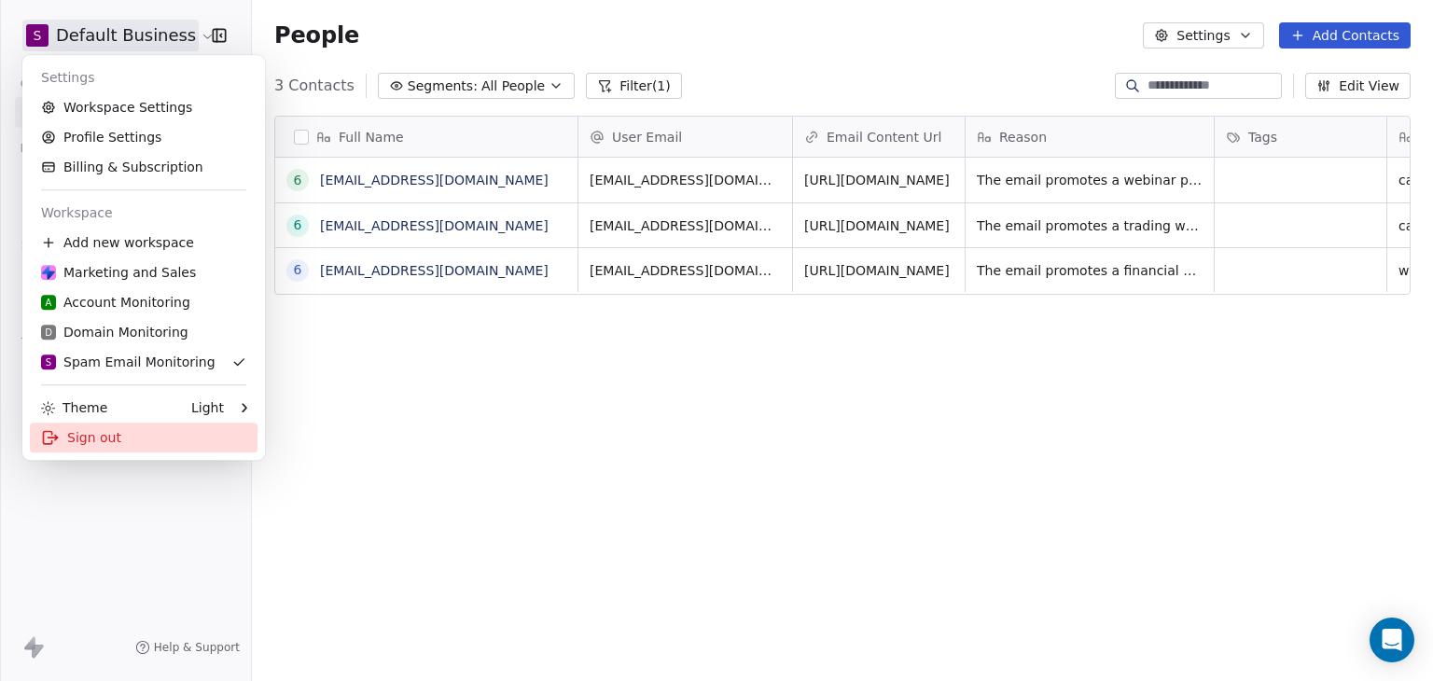
click at [138, 448] on div "Sign out" at bounding box center [144, 438] width 228 height 30
